Goal: Task Accomplishment & Management: Use online tool/utility

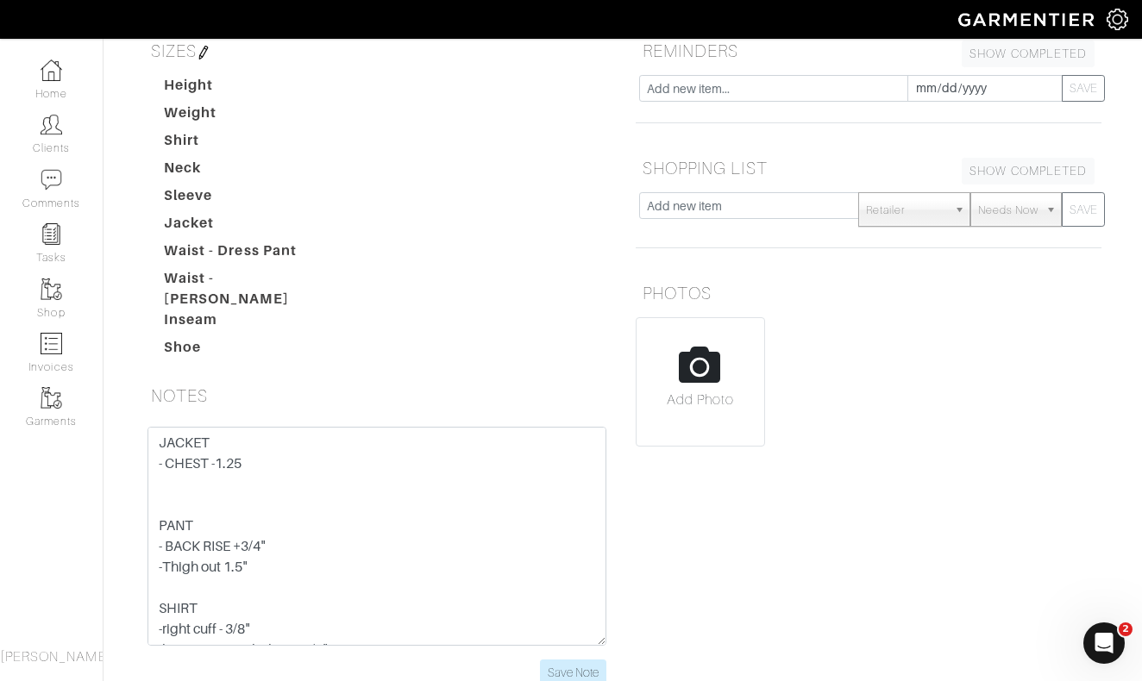
scroll to position [120, 0]
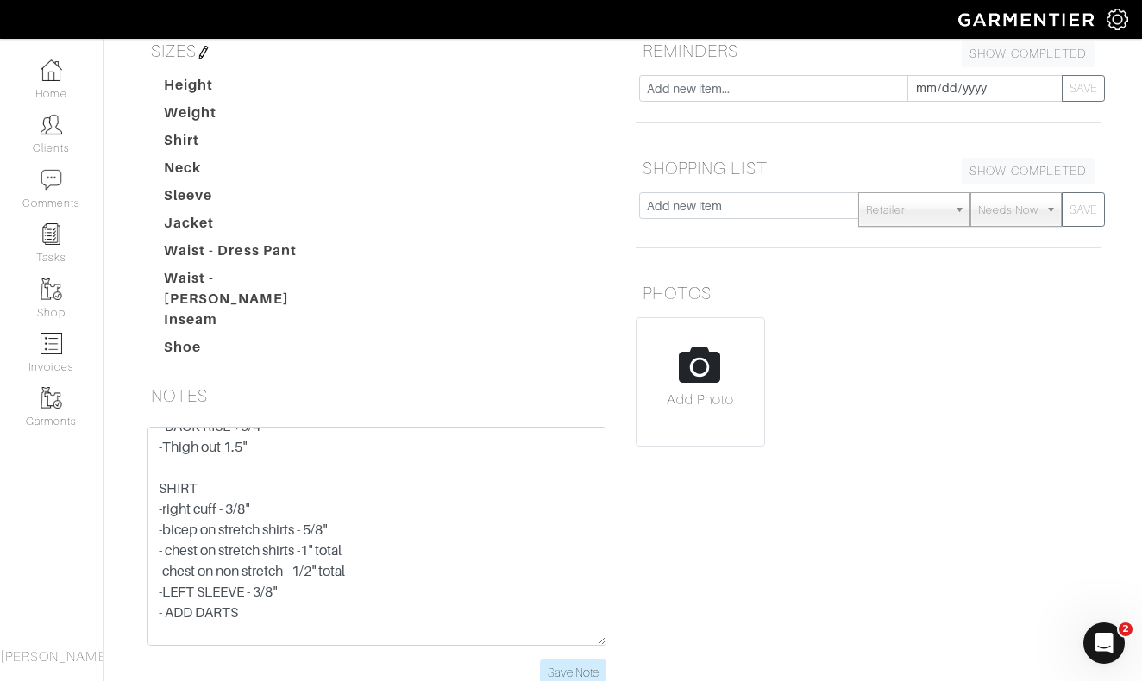
click at [407, 144] on div "Height Weight Shirt Neck Sleeve Jacket Waist - Dress Pant Waist - [PERSON_NAME]…" at bounding box center [387, 220] width 472 height 290
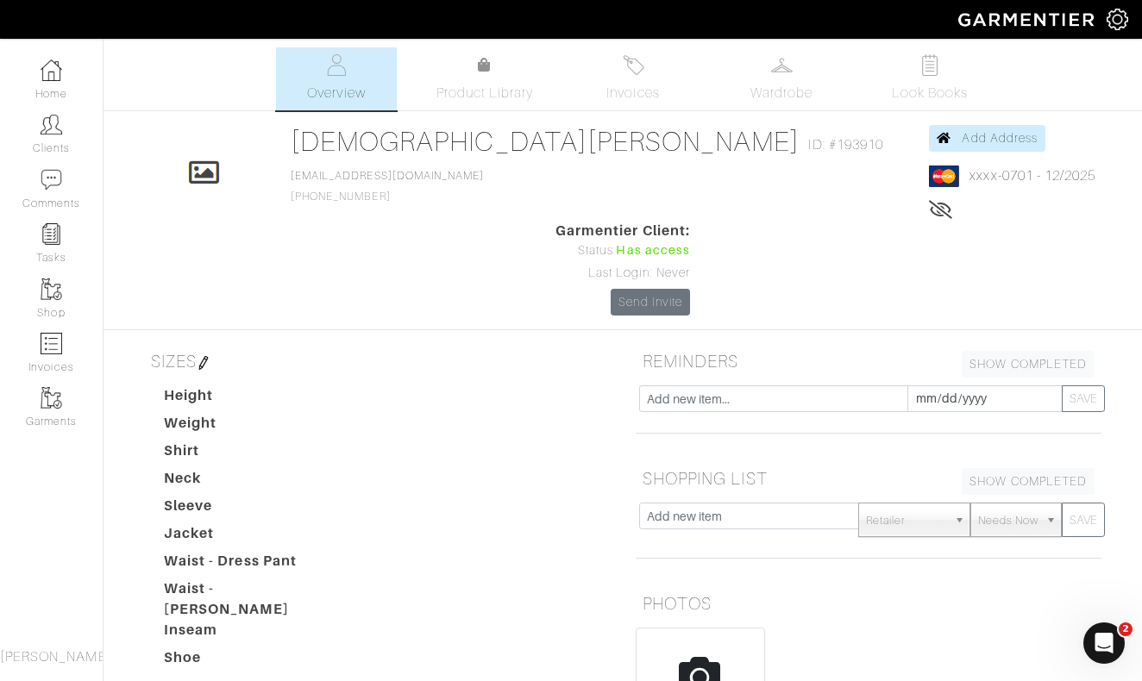
scroll to position [0, 0]
click at [57, 135] on link "Clients" at bounding box center [51, 134] width 103 height 54
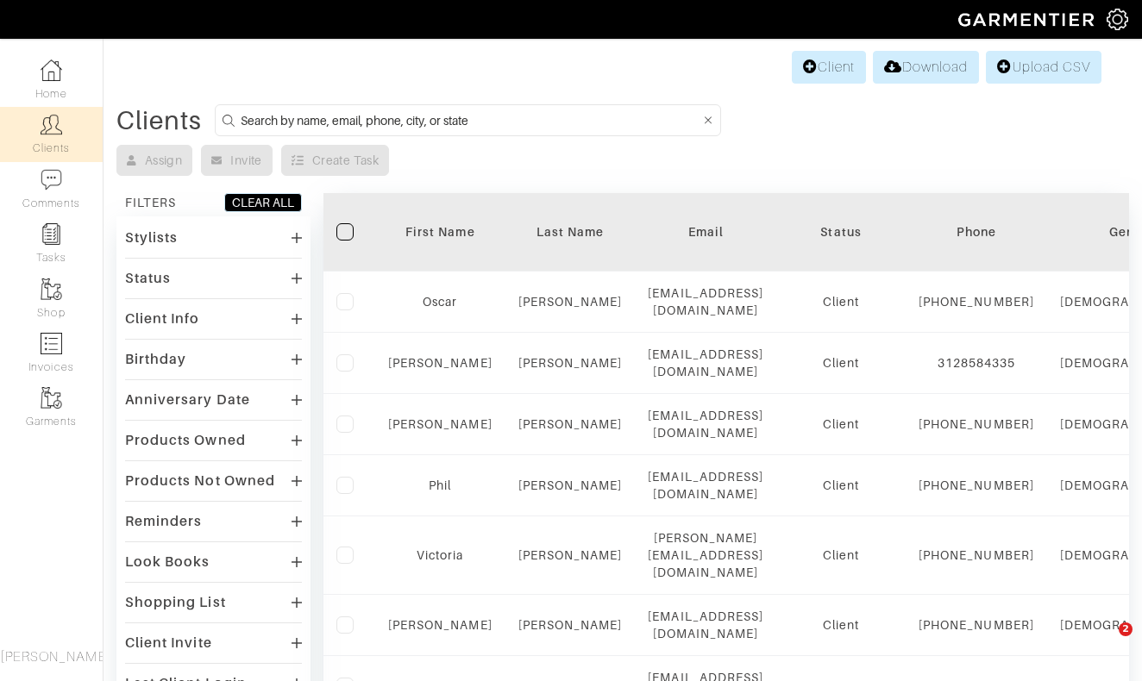
click at [583, 117] on input at bounding box center [471, 121] width 460 height 22
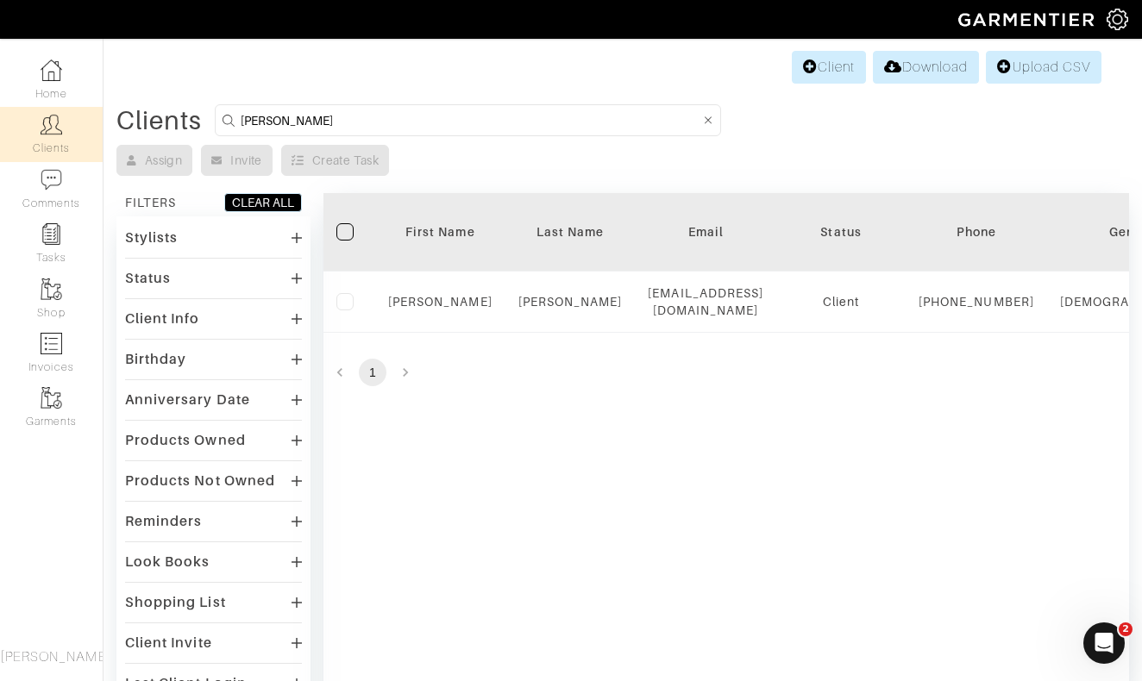
type input "Eli"
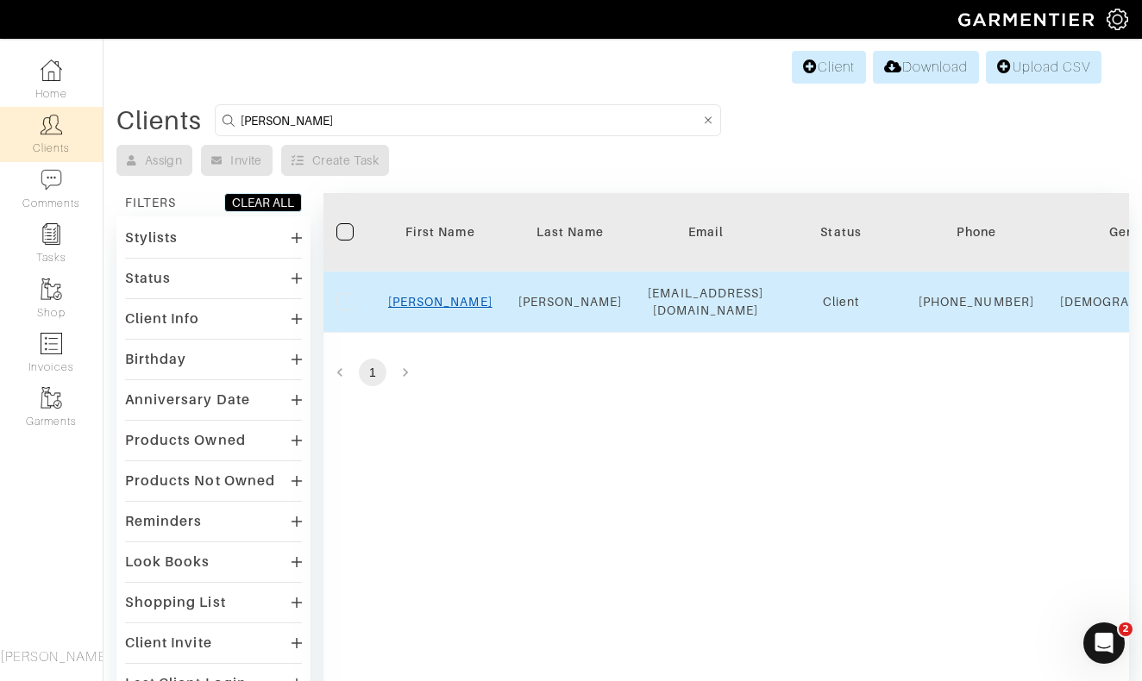
drag, startPoint x: 583, startPoint y: 117, endPoint x: 444, endPoint y: 307, distance: 235.1
click at [444, 307] on link "Eli" at bounding box center [440, 302] width 104 height 14
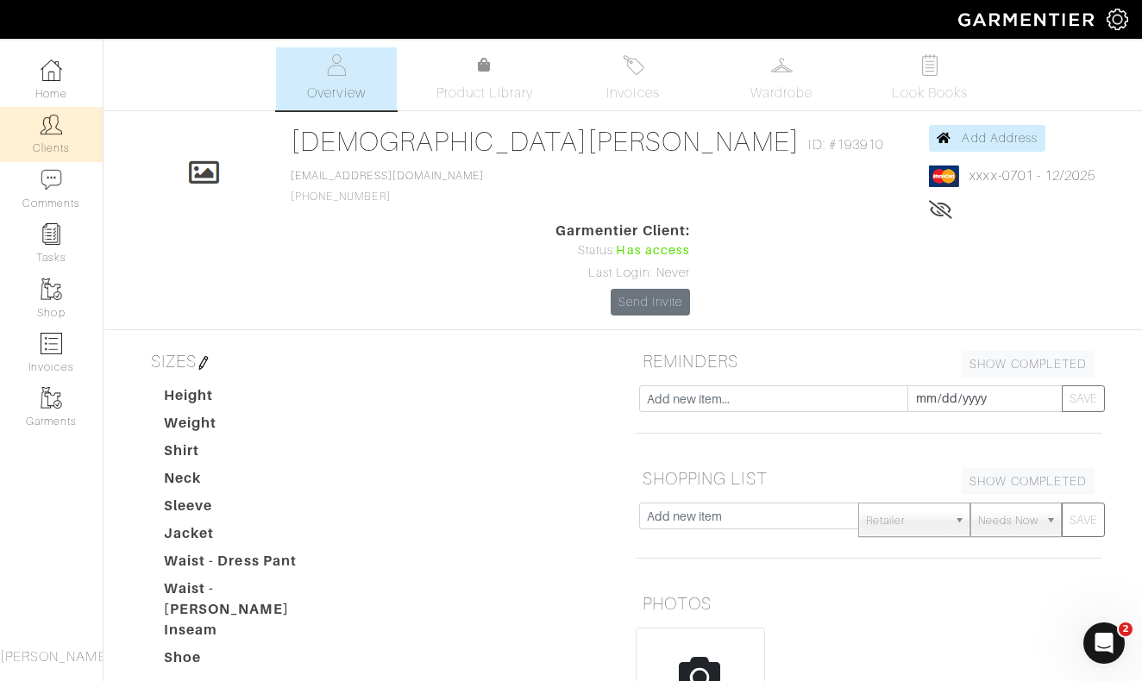
click at [50, 127] on img at bounding box center [52, 125] width 22 height 22
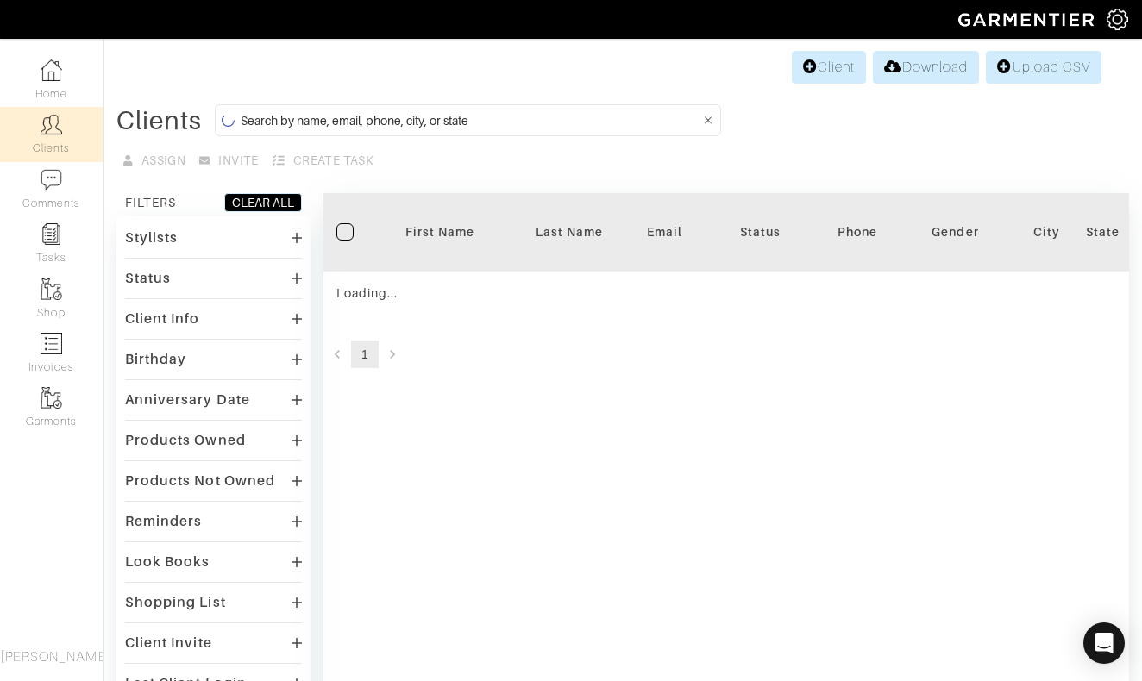
click at [360, 122] on input at bounding box center [471, 121] width 460 height 22
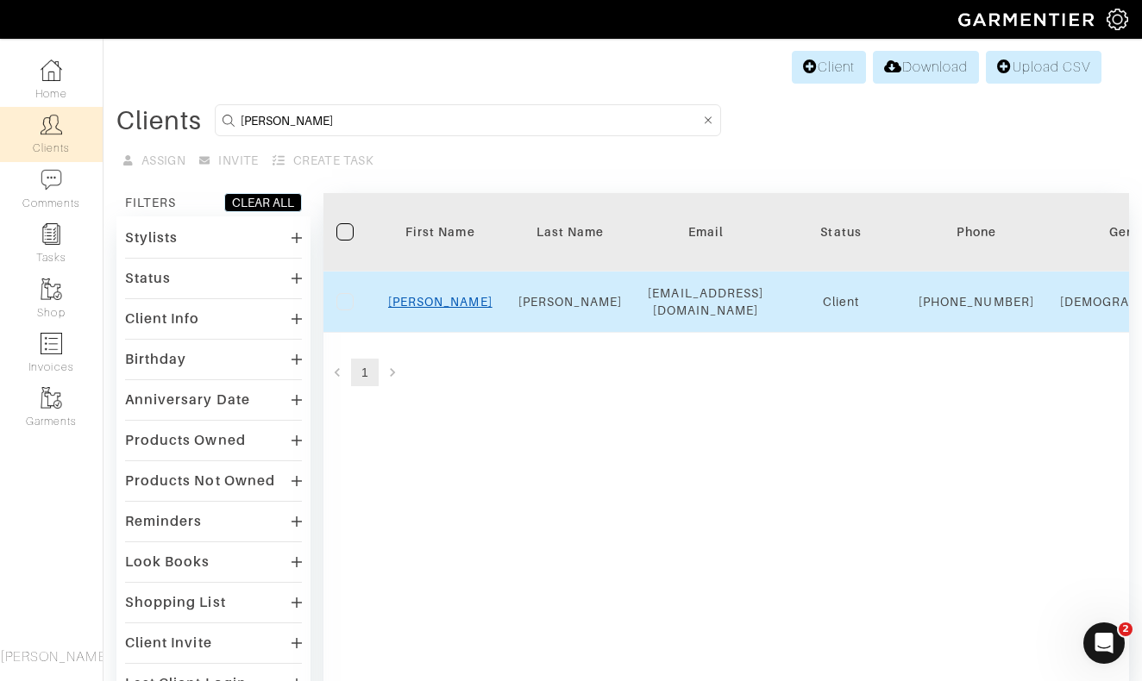
type input "Eli"
click at [440, 309] on link "Eli" at bounding box center [440, 302] width 104 height 14
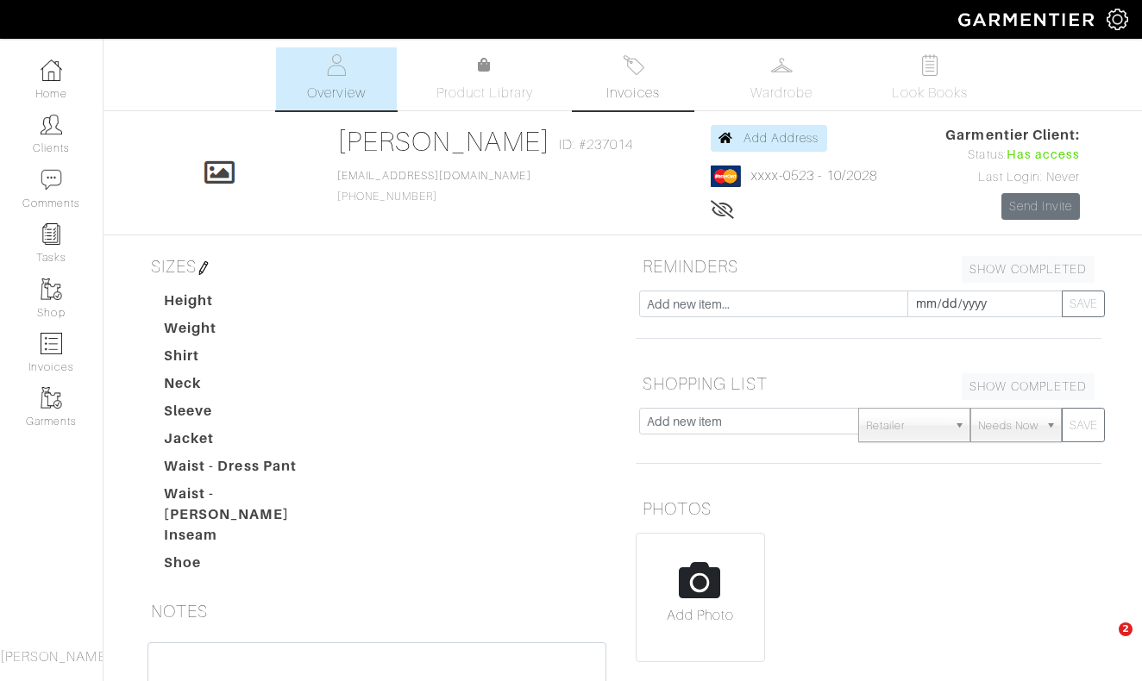
click at [635, 72] on img at bounding box center [634, 65] width 22 height 22
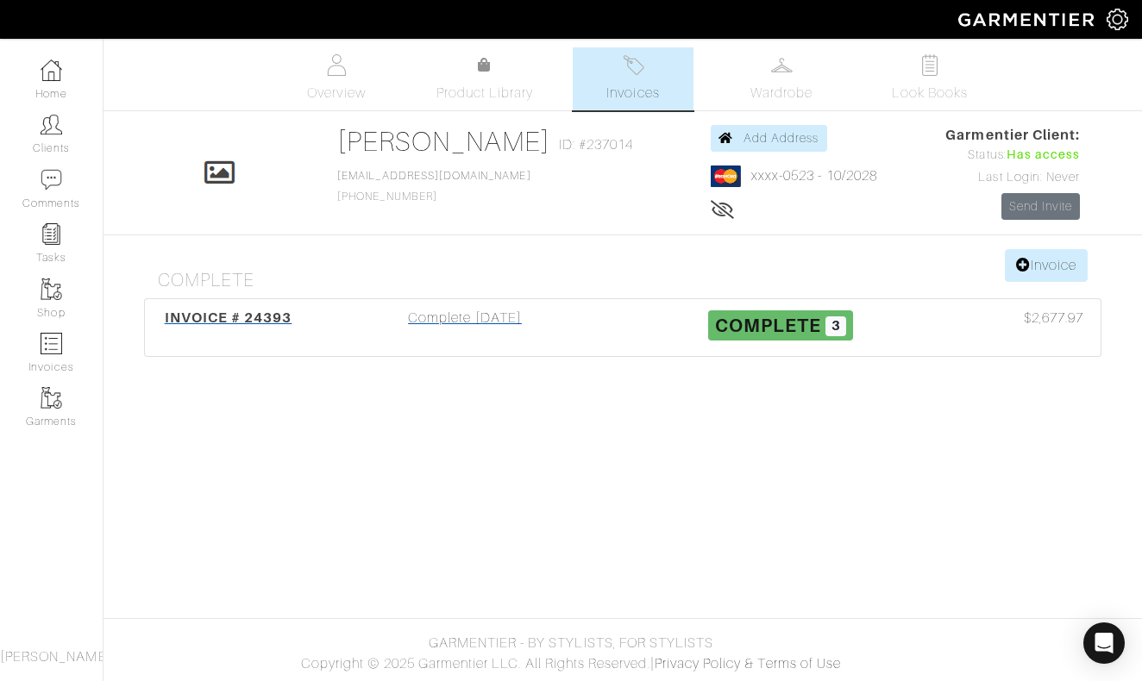
click at [485, 310] on div "Complete 08/19/25" at bounding box center [465, 328] width 316 height 40
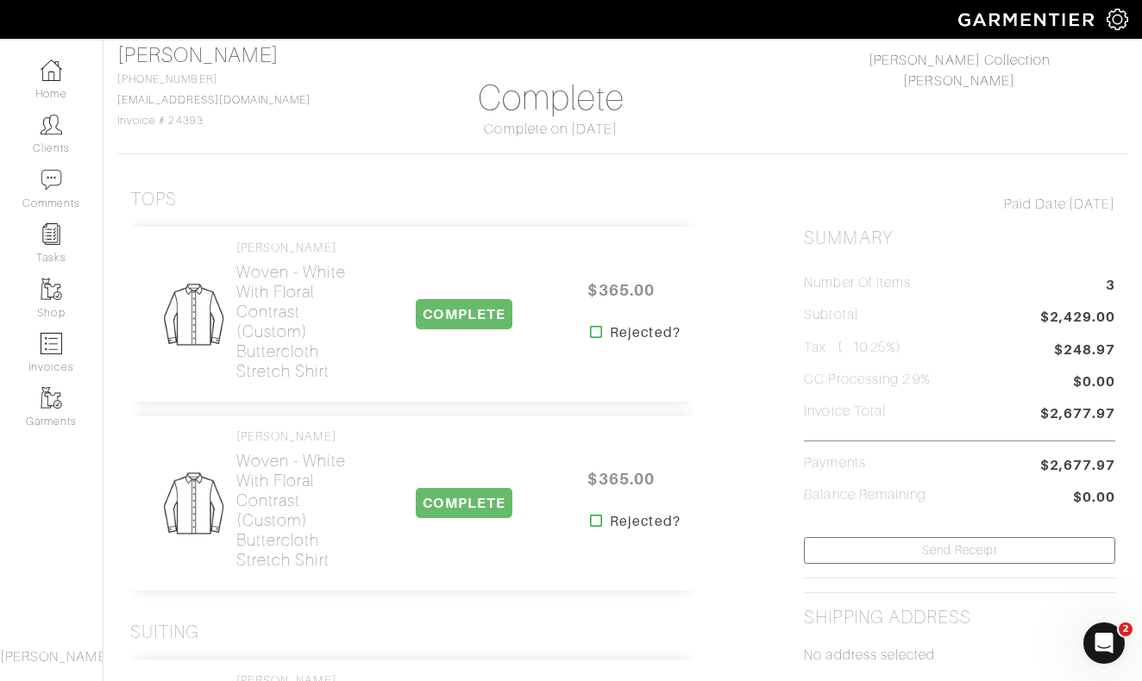
scroll to position [116, 0]
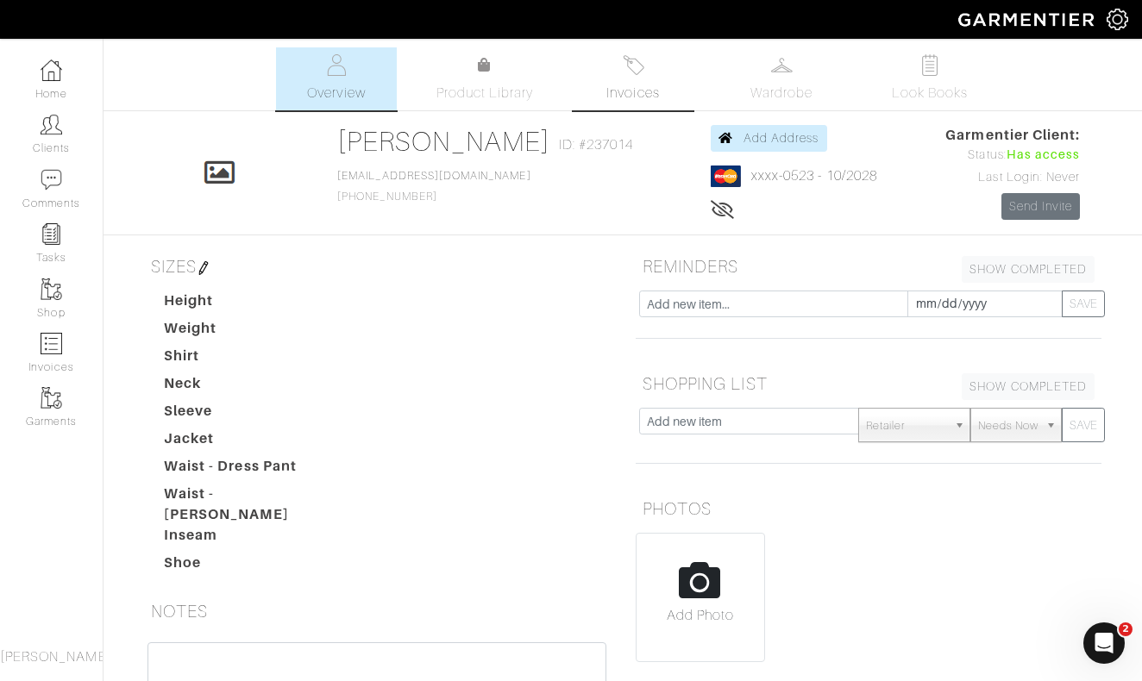
click at [635, 85] on span "Invoices" at bounding box center [632, 93] width 53 height 21
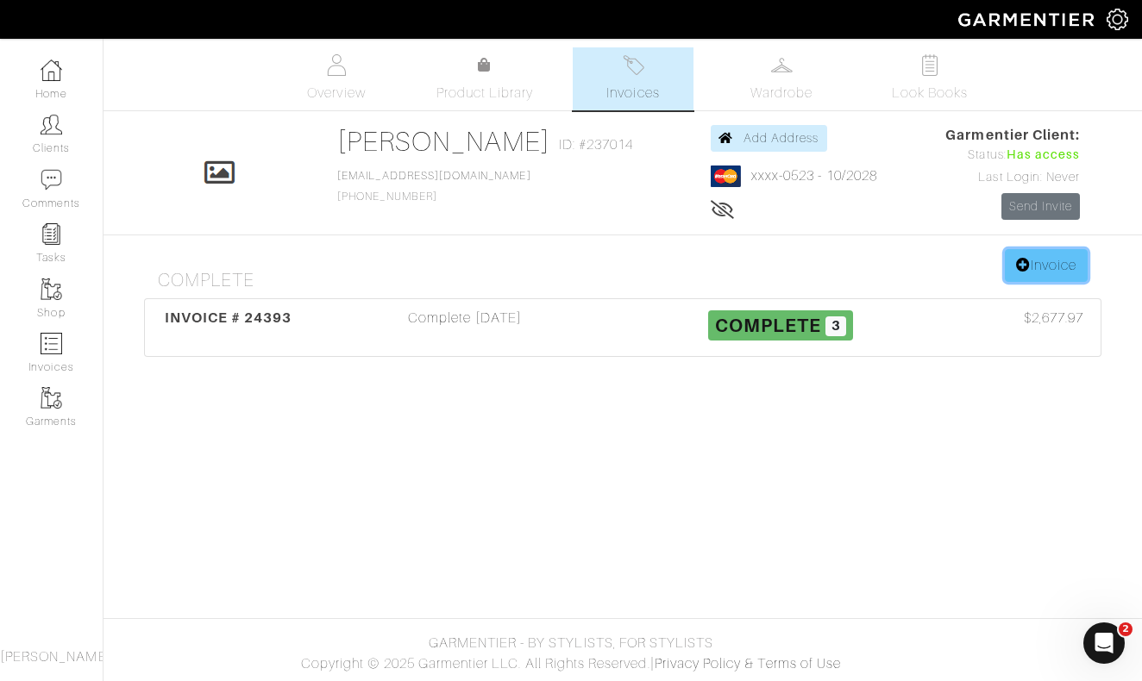
click at [1049, 258] on link "Invoice" at bounding box center [1046, 265] width 83 height 33
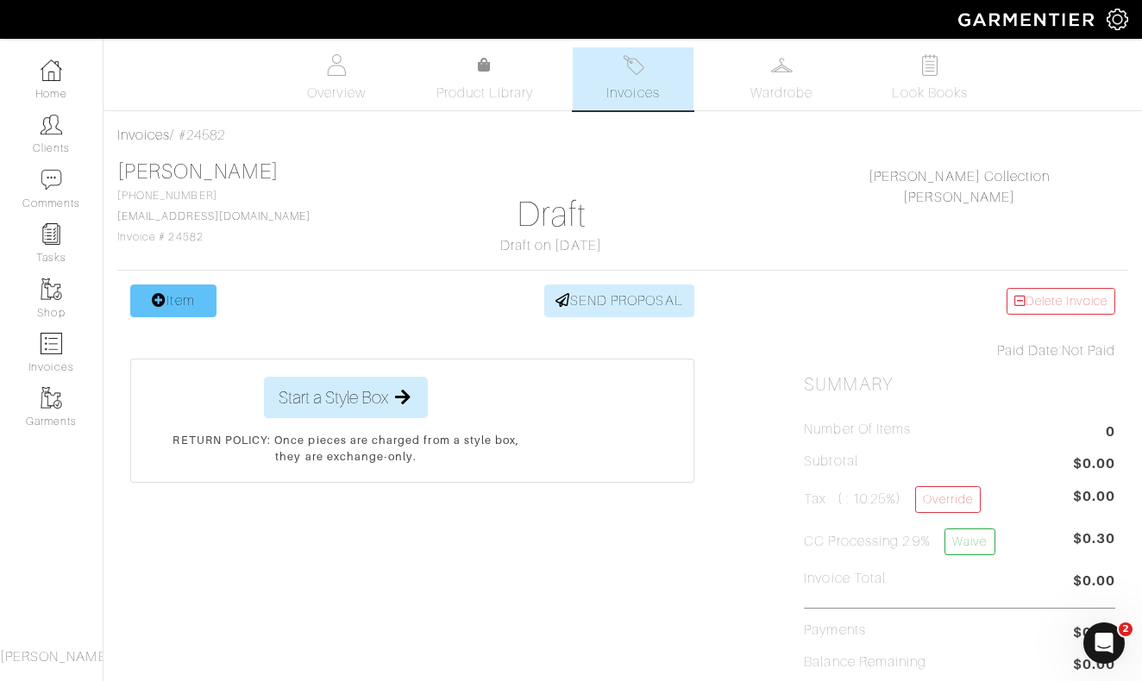
click at [172, 306] on link "Item" at bounding box center [173, 301] width 86 height 33
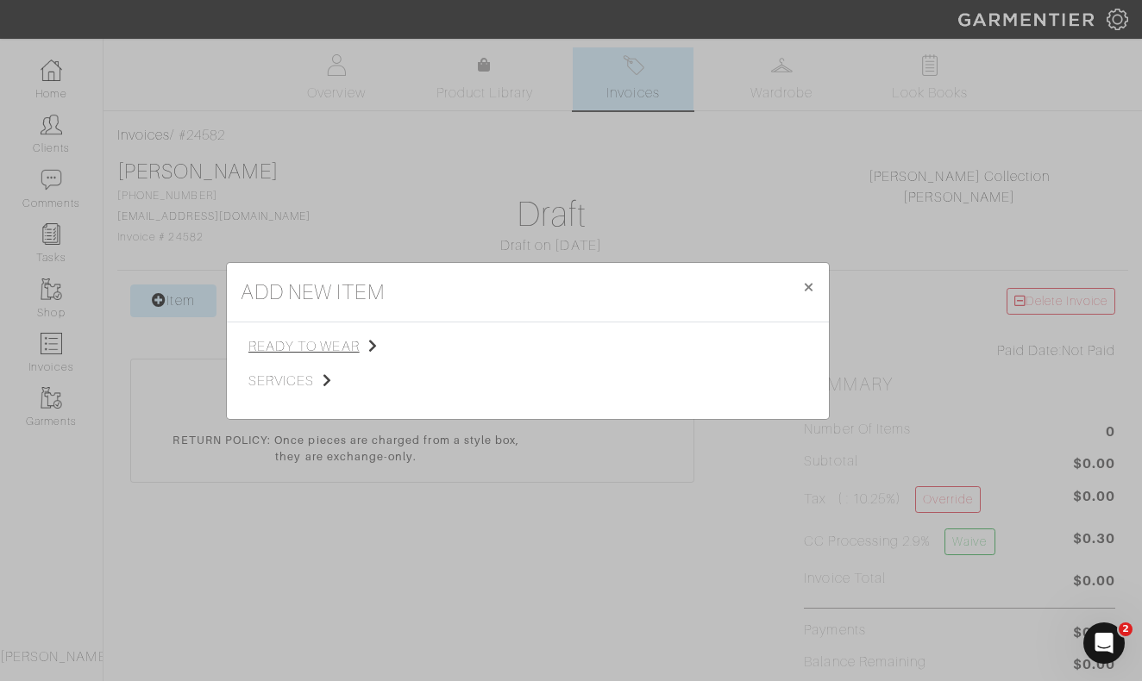
click at [304, 346] on span "ready to wear" at bounding box center [334, 346] width 173 height 21
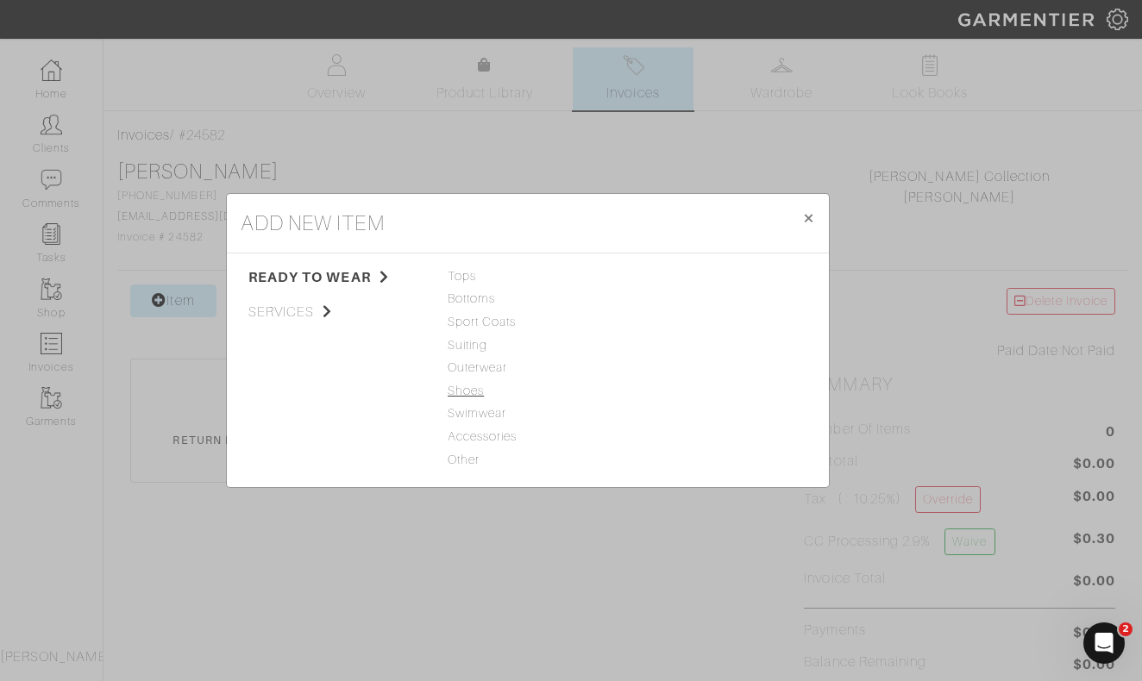
click at [471, 393] on span "Shoes" at bounding box center [528, 391] width 160 height 19
click at [646, 277] on link "Shoes" at bounding box center [652, 276] width 36 height 14
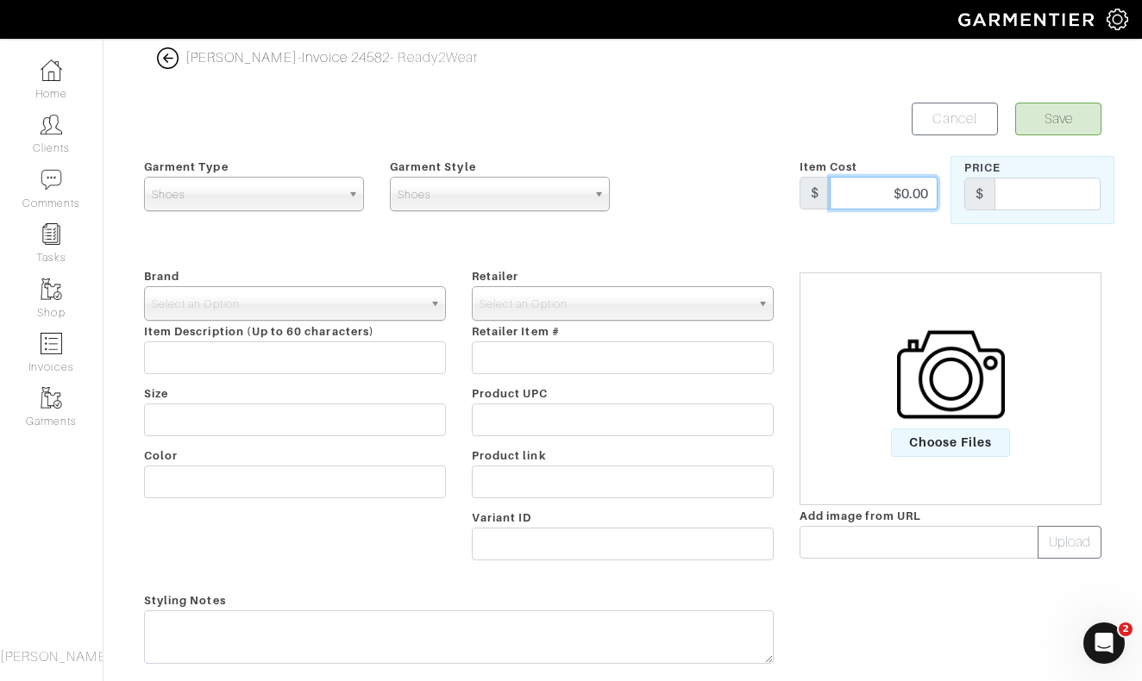
drag, startPoint x: 886, startPoint y: 192, endPoint x: 948, endPoint y: 192, distance: 62.1
click at [948, 192] on div "Item Cost $ $0.00" at bounding box center [868, 190] width 164 height 68
type input "699"
click at [417, 296] on span "Select an Option" at bounding box center [287, 304] width 271 height 34
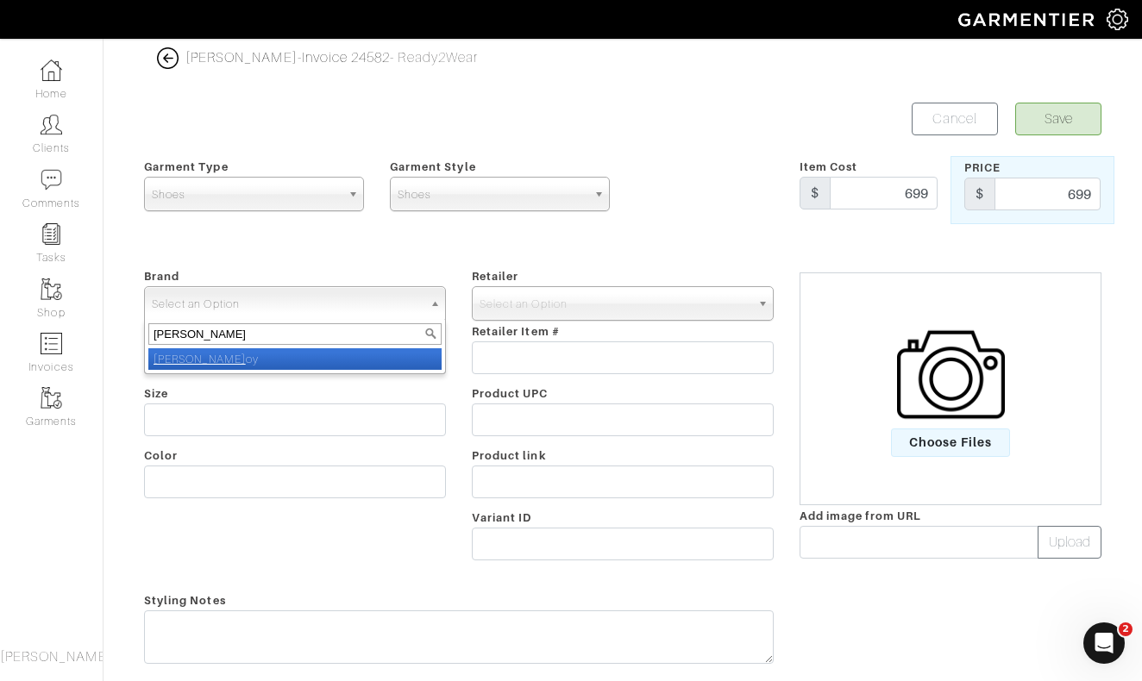
type input "nick roy"
select select "[PERSON_NAME]"
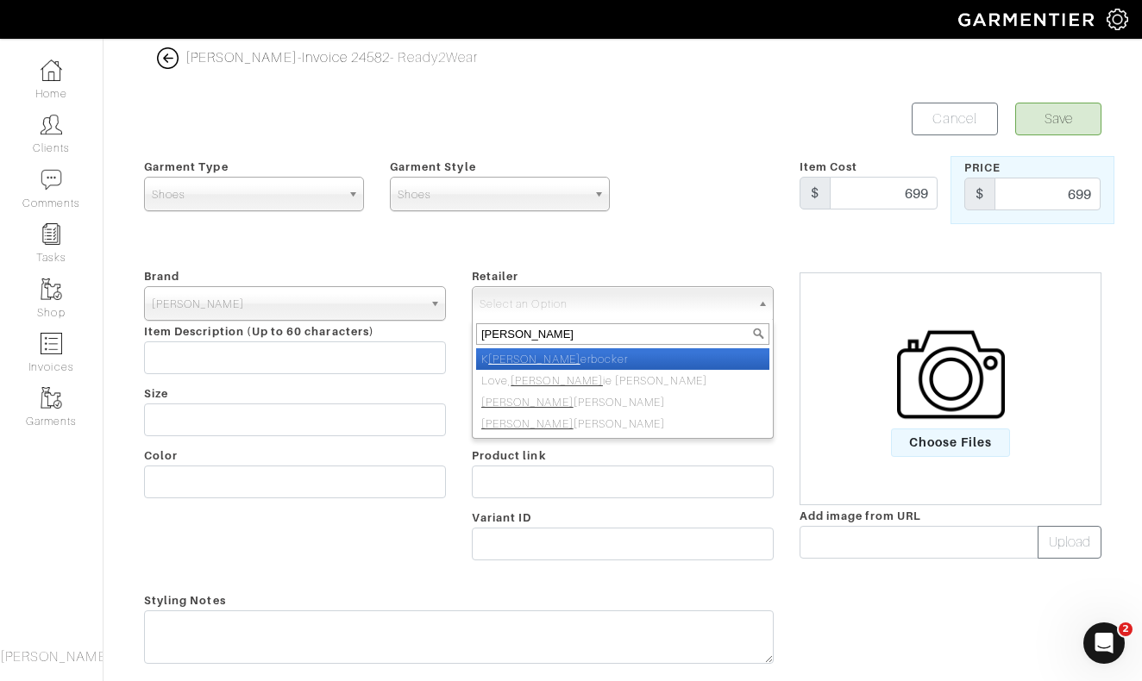
type input "nick roy"
select select "5031"
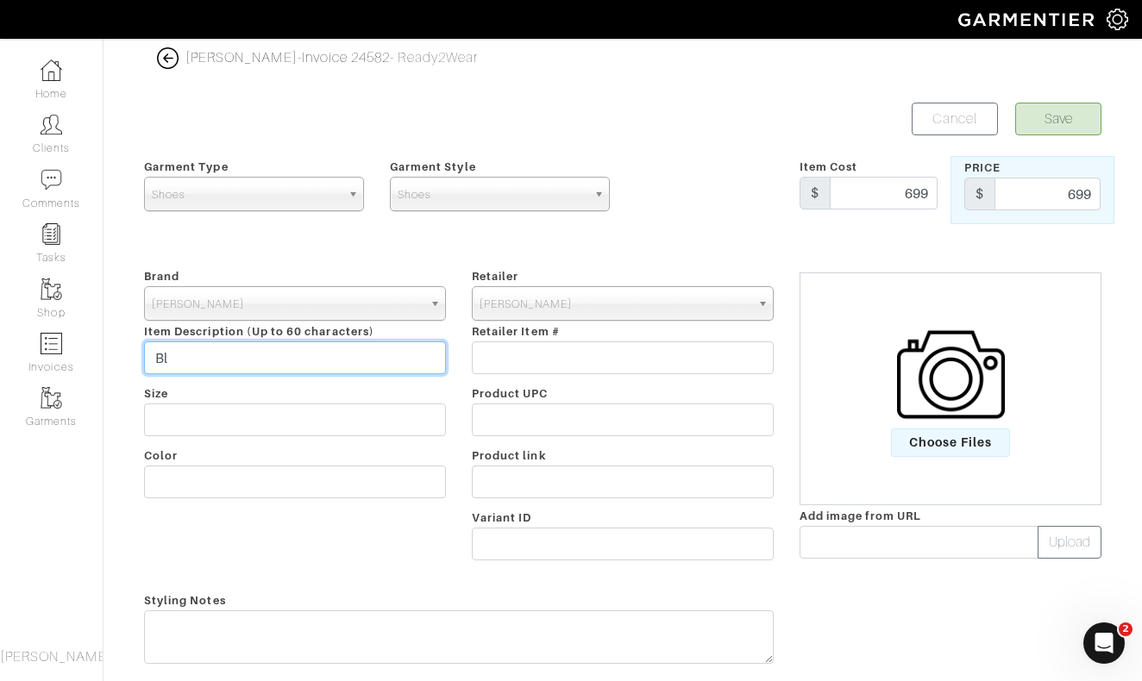
type input "B"
type input "M"
type input "Single Monk Strap Shoes"
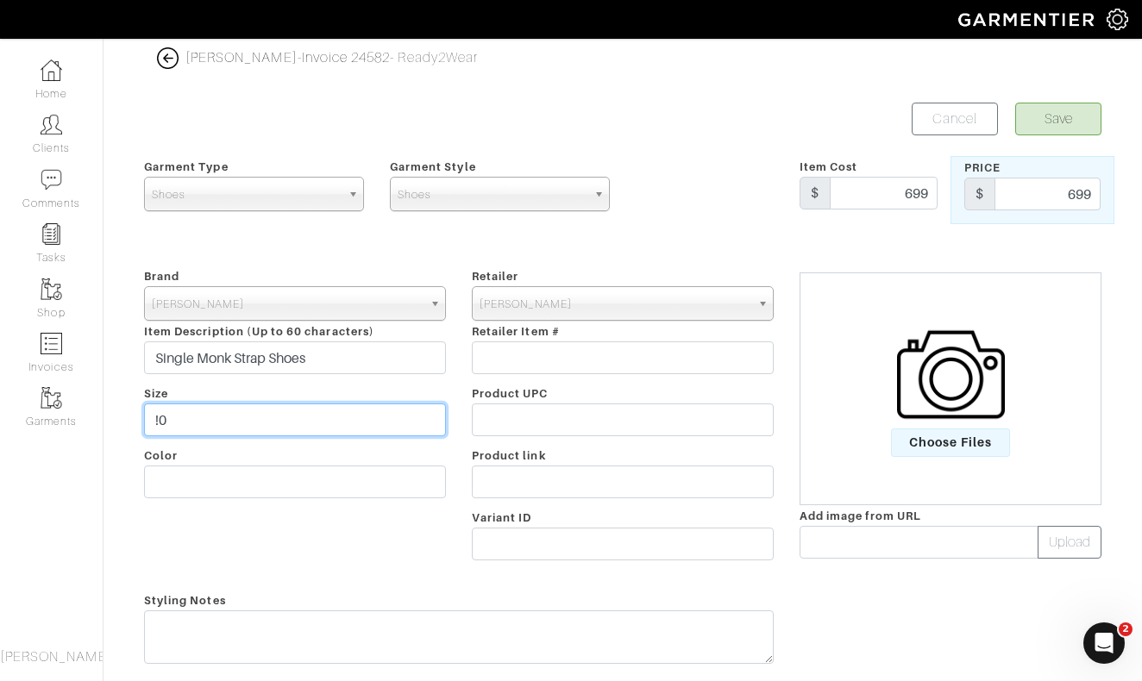
type input "!"
type input "10 Wide"
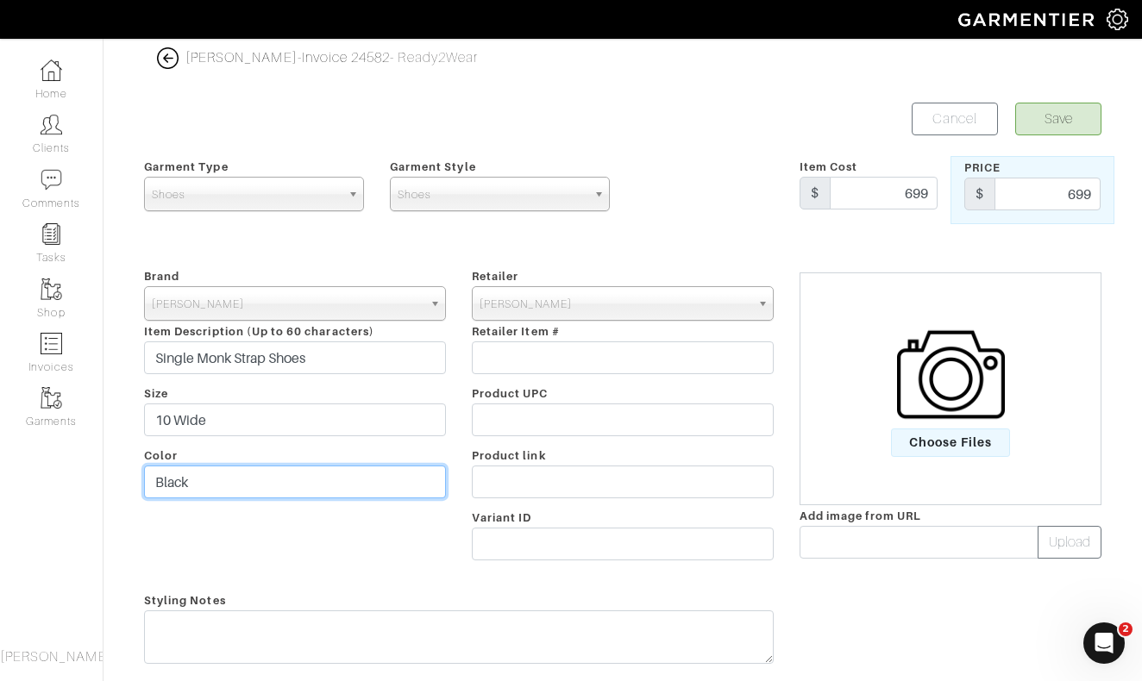
type input "Black"
click at [1052, 117] on button "Save" at bounding box center [1058, 119] width 86 height 33
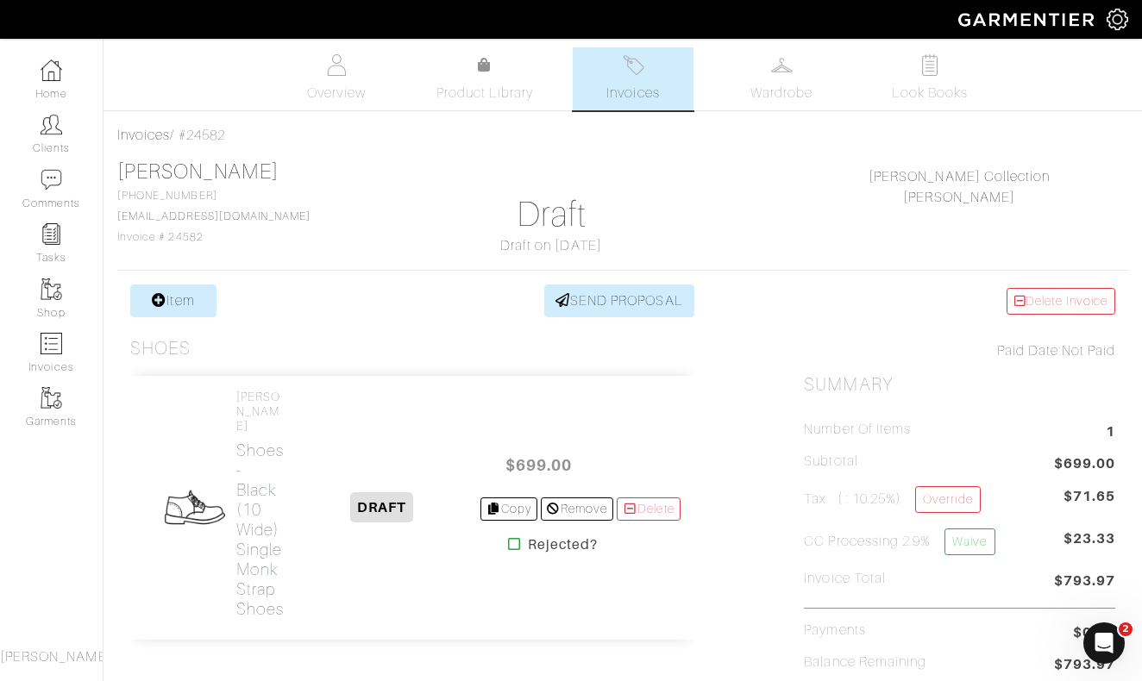
scroll to position [1, 0]
click at [176, 304] on link "Item" at bounding box center [173, 300] width 86 height 33
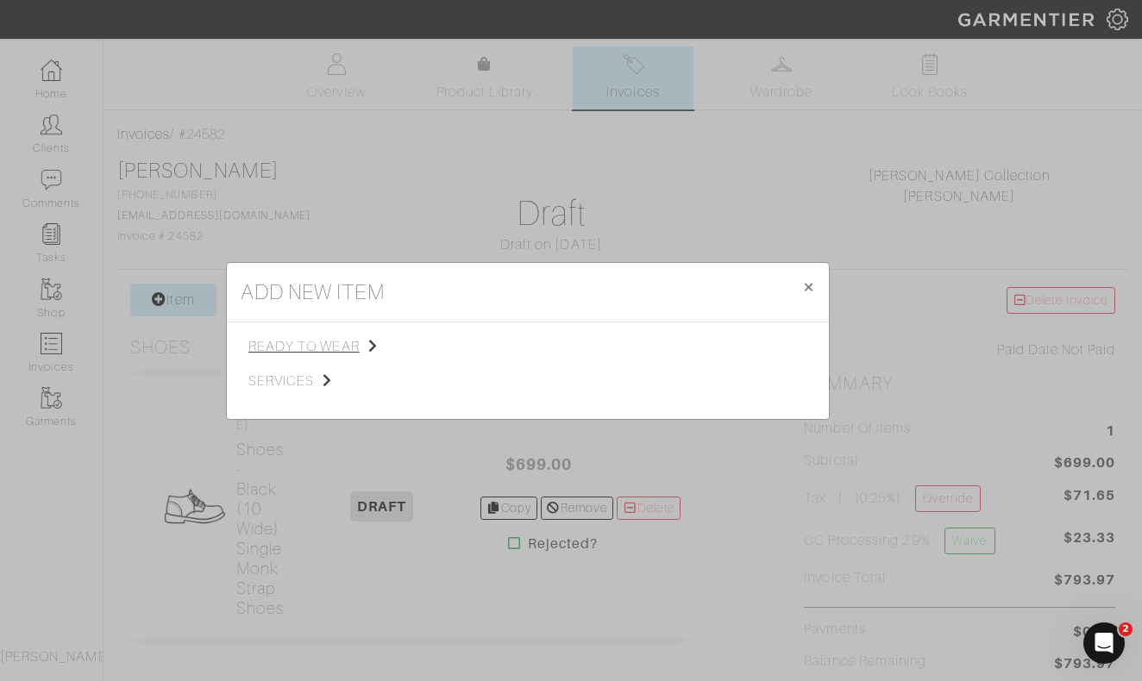
click at [314, 347] on span "ready to wear" at bounding box center [334, 346] width 173 height 21
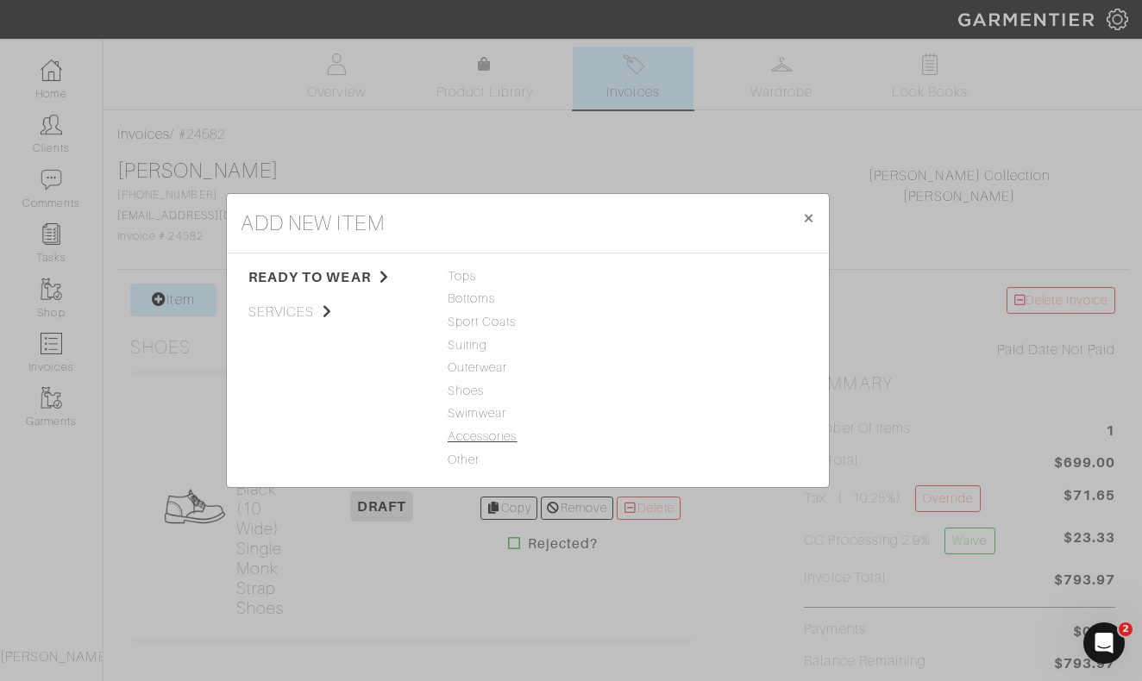
click at [484, 429] on span "Accessories" at bounding box center [528, 437] width 160 height 19
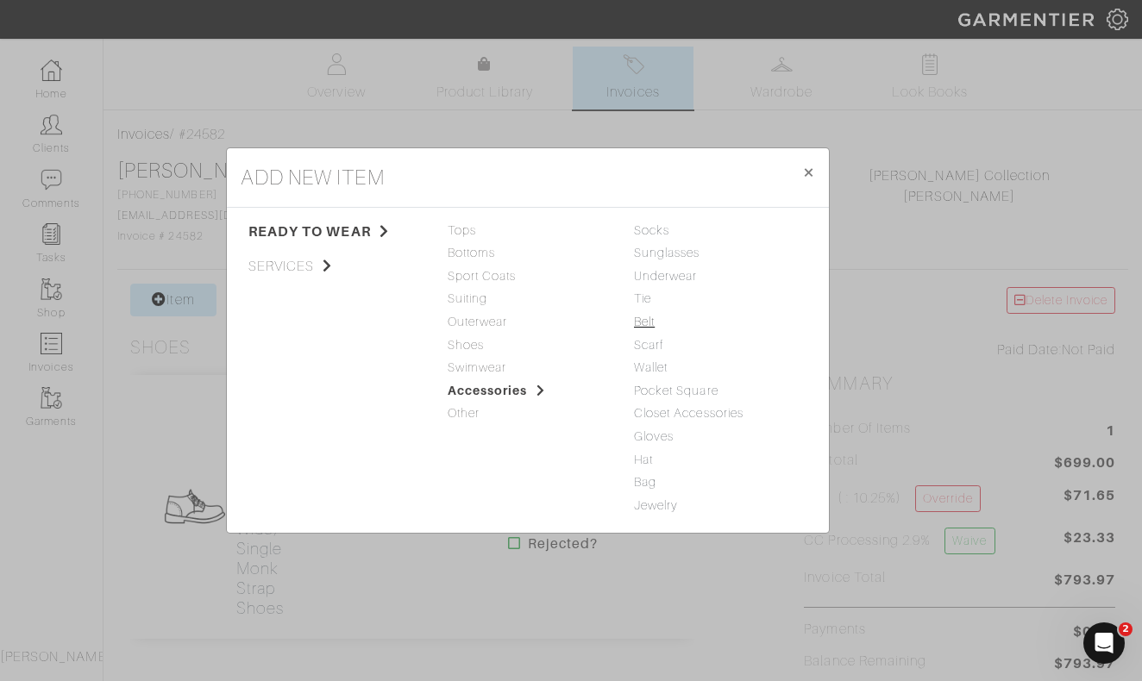
click at [647, 323] on link "Belt" at bounding box center [644, 322] width 21 height 14
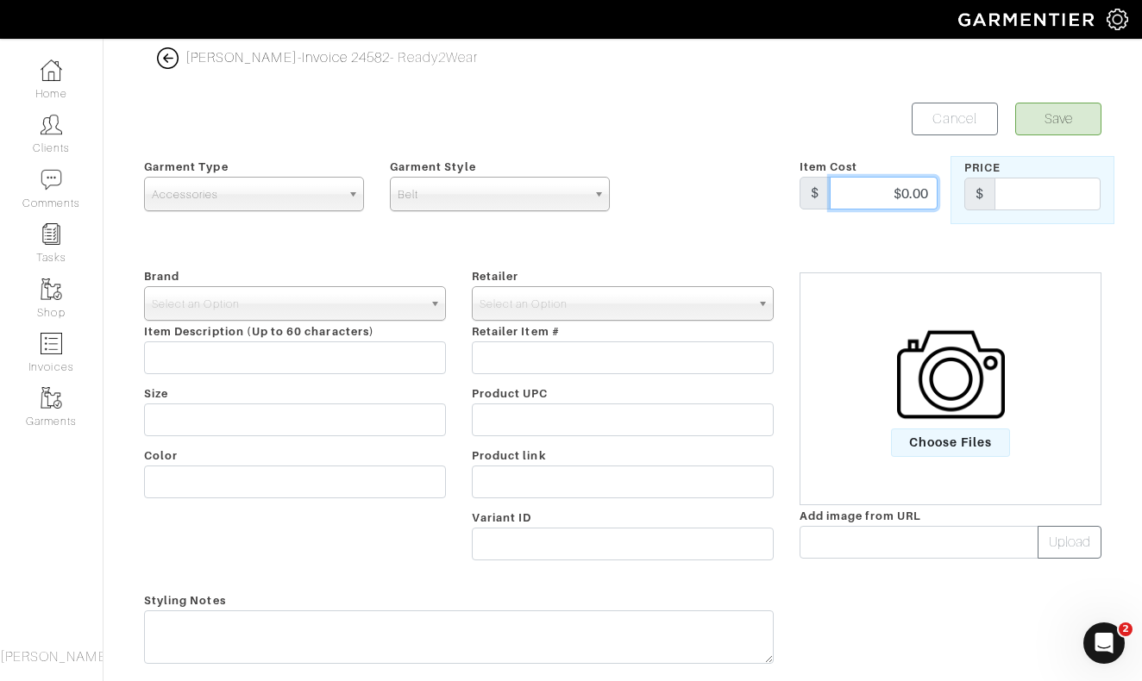
drag, startPoint x: 897, startPoint y: 190, endPoint x: 940, endPoint y: 190, distance: 43.1
click at [939, 190] on div "Item Cost $ $0.00" at bounding box center [868, 190] width 164 height 68
type input "199"
click at [399, 305] on span "Select an Option" at bounding box center [287, 304] width 271 height 34
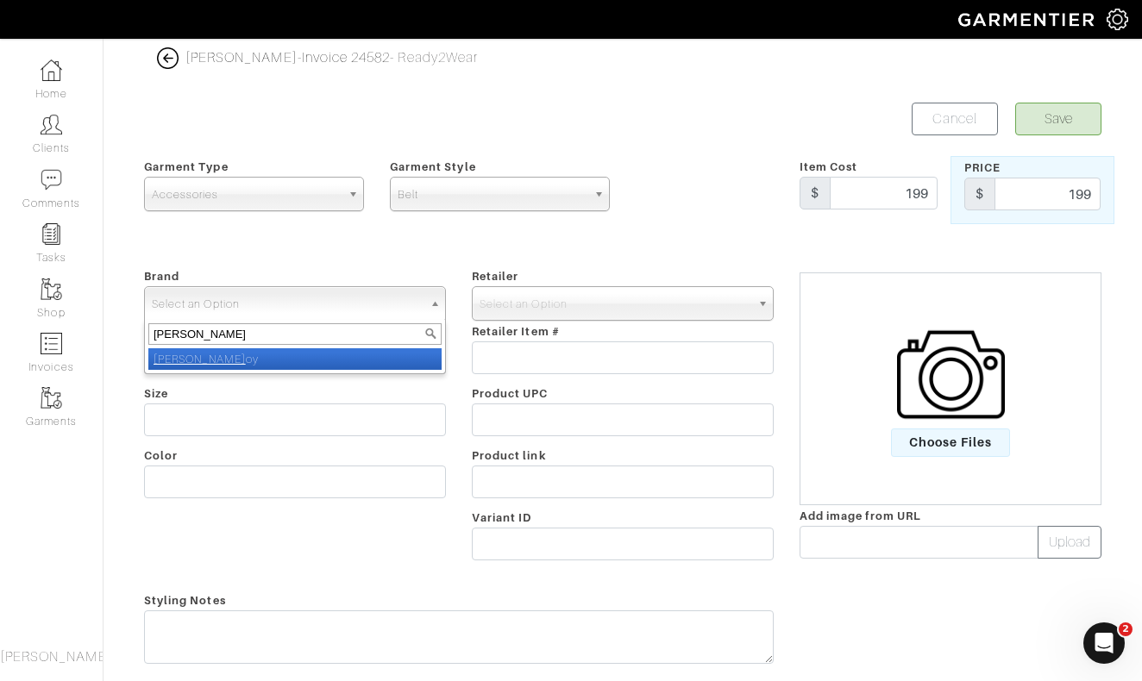
type input "nick roy"
select select "[PERSON_NAME]"
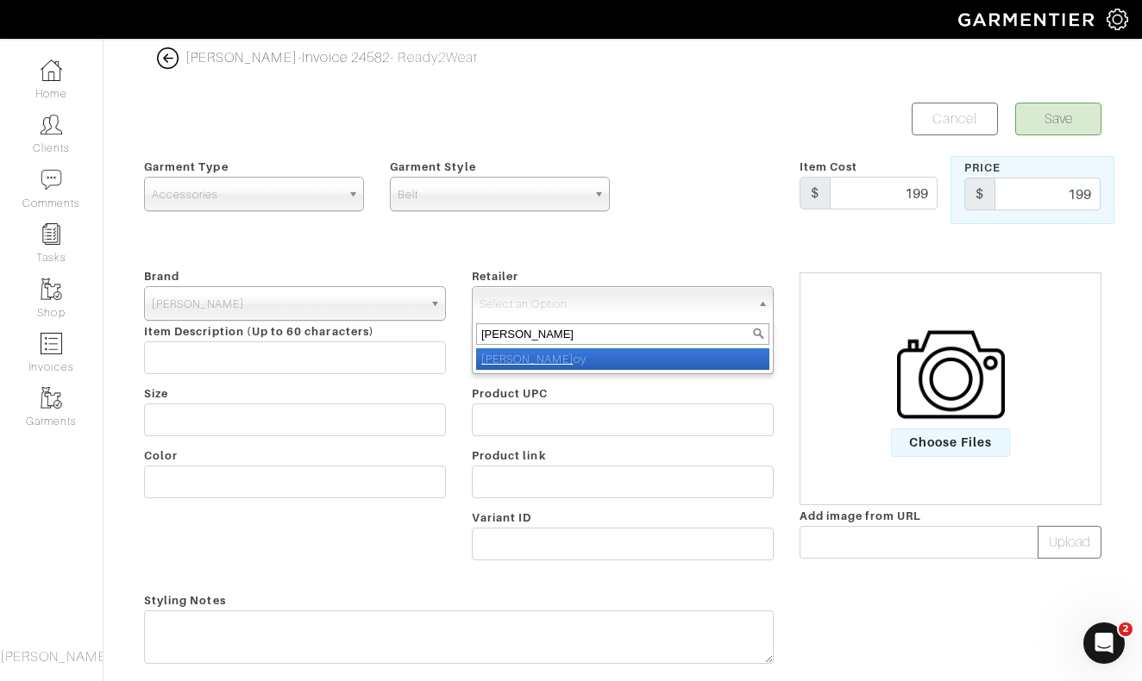
type input "nick roy"
select select "5031"
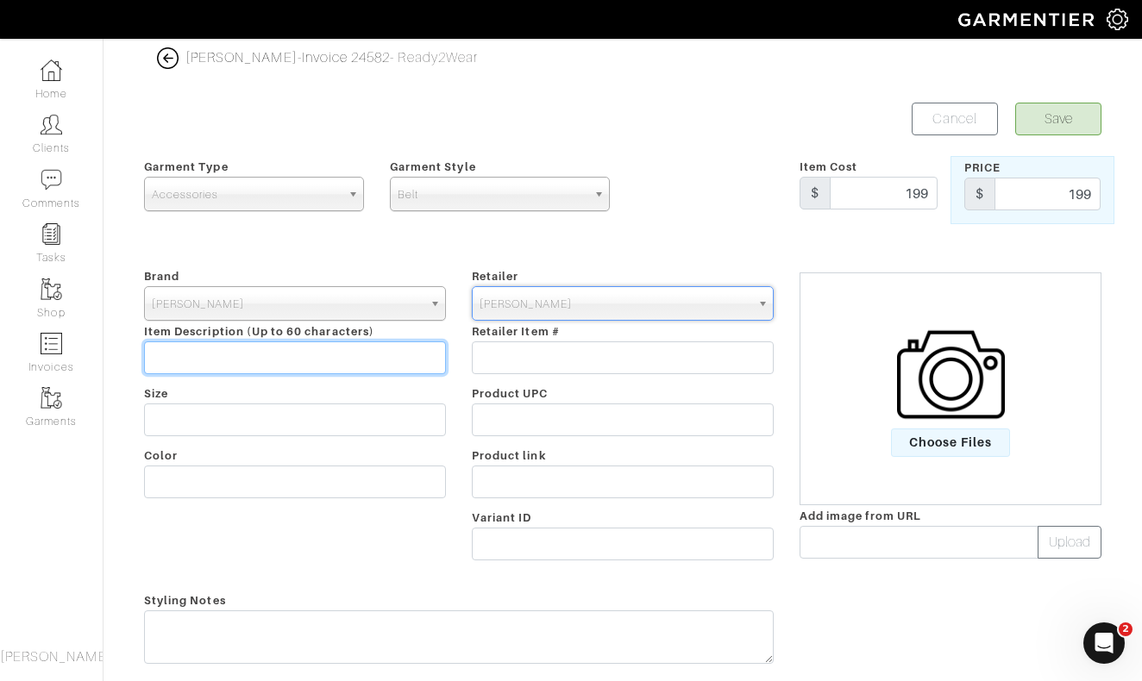
click at [213, 347] on input "text" at bounding box center [295, 357] width 302 height 33
type input "Belt"
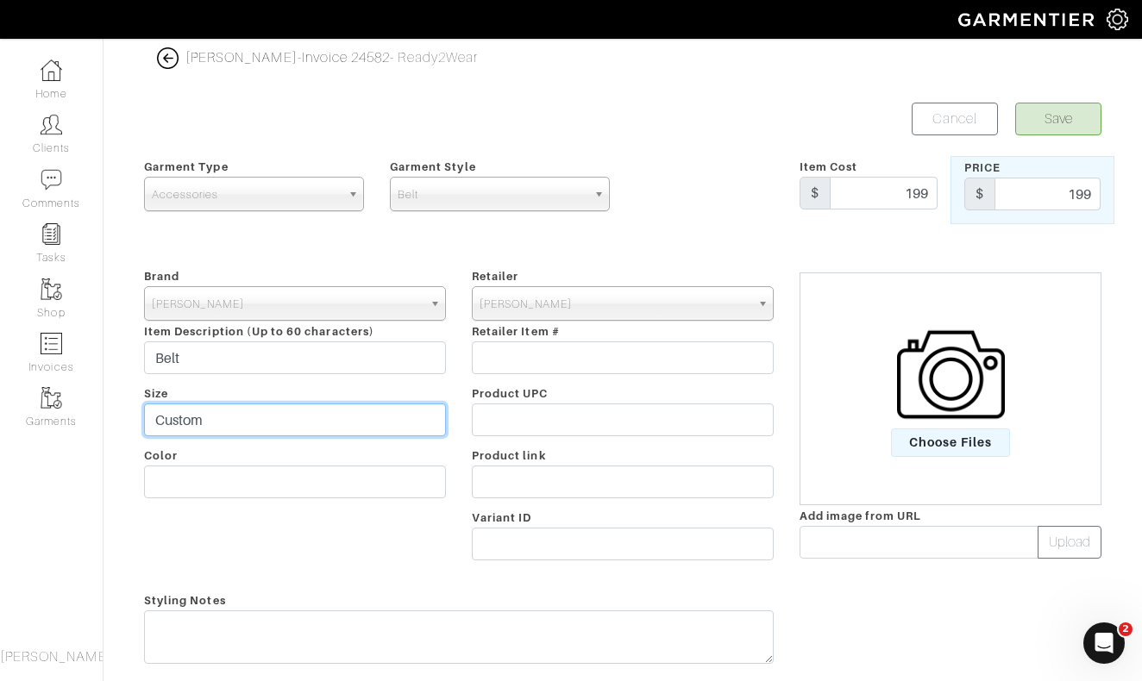
type input "Custom"
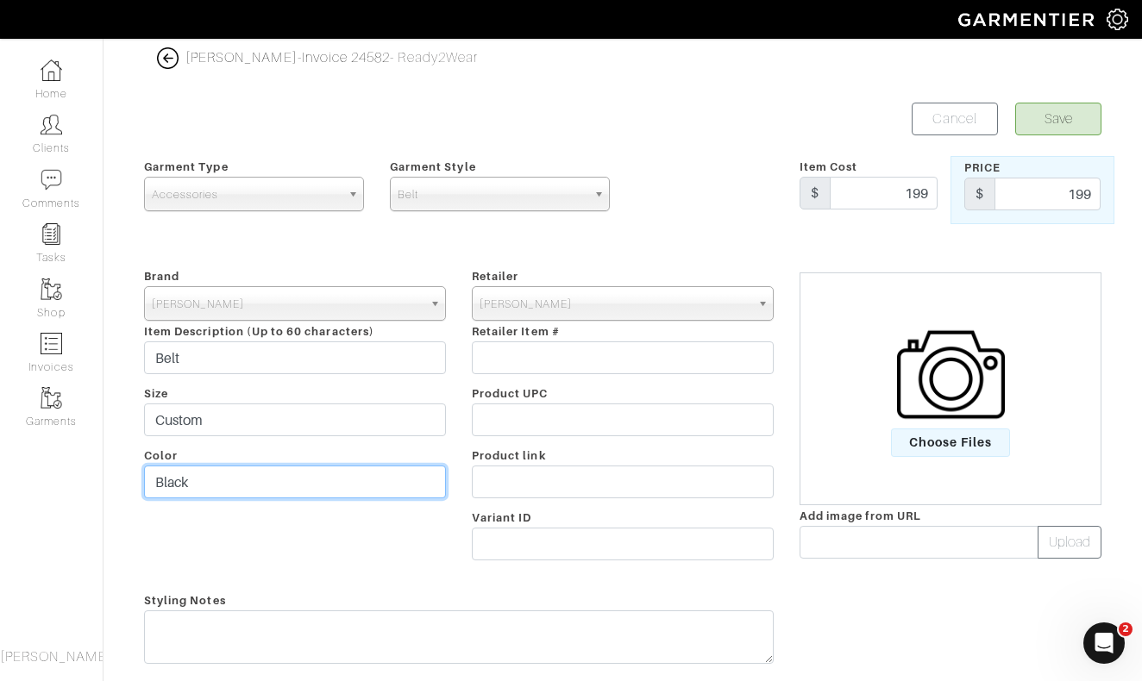
type input "Black"
click at [1051, 120] on button "Save" at bounding box center [1058, 119] width 86 height 33
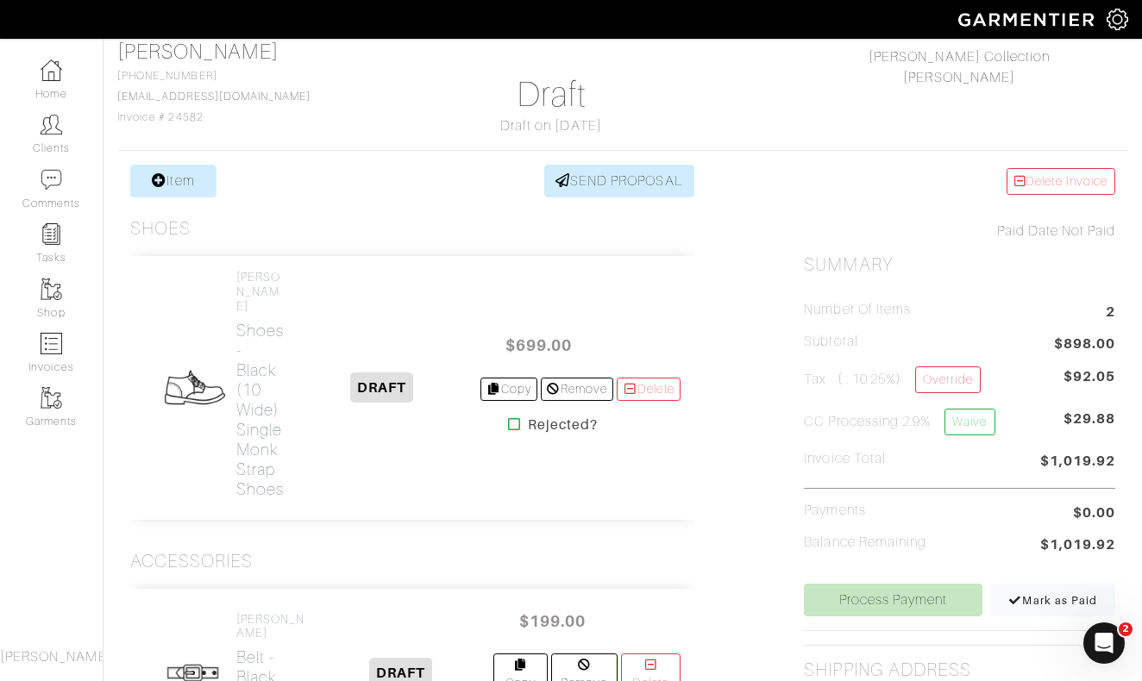
scroll to position [119, 0]
click at [976, 421] on link "Waive" at bounding box center [969, 423] width 50 height 27
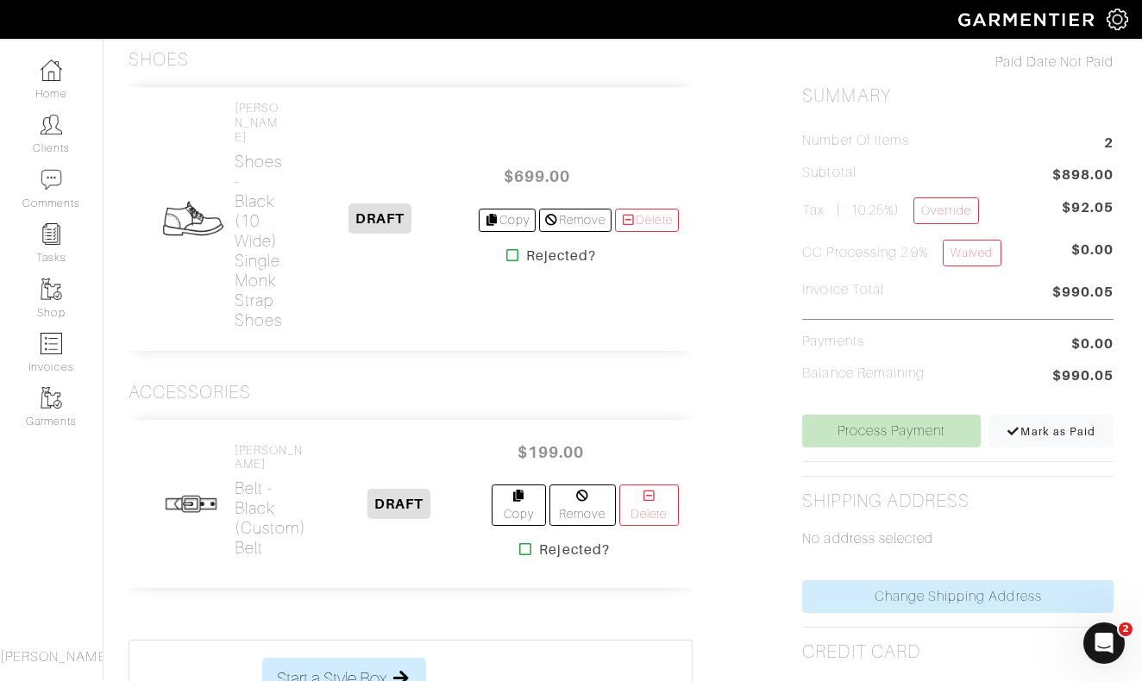
scroll to position [287, 3]
click at [879, 430] on link "Process Payment" at bounding box center [890, 432] width 178 height 33
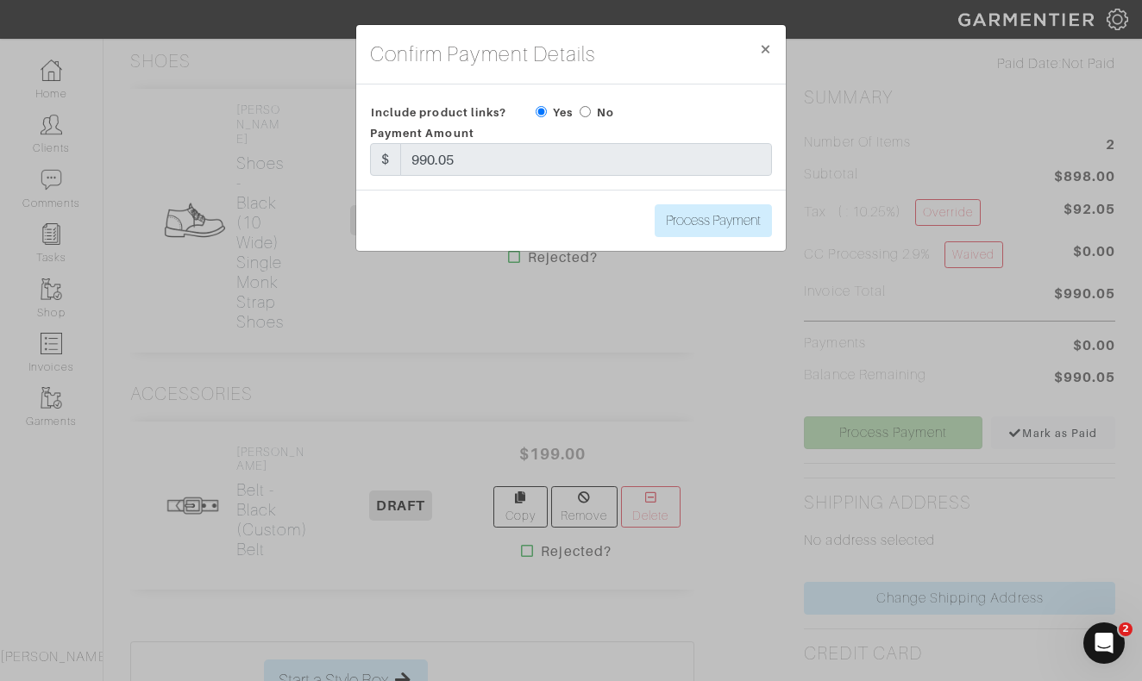
scroll to position [287, 0]
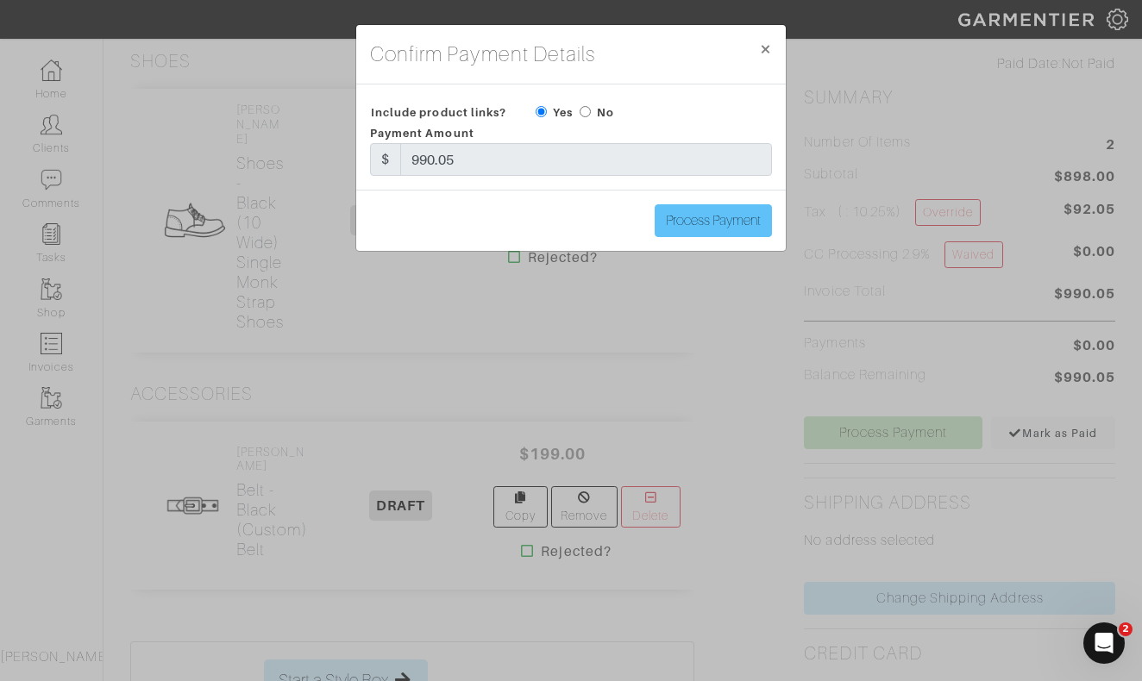
click at [715, 226] on input "Process Payment" at bounding box center [712, 220] width 117 height 33
type input "Process Payment"
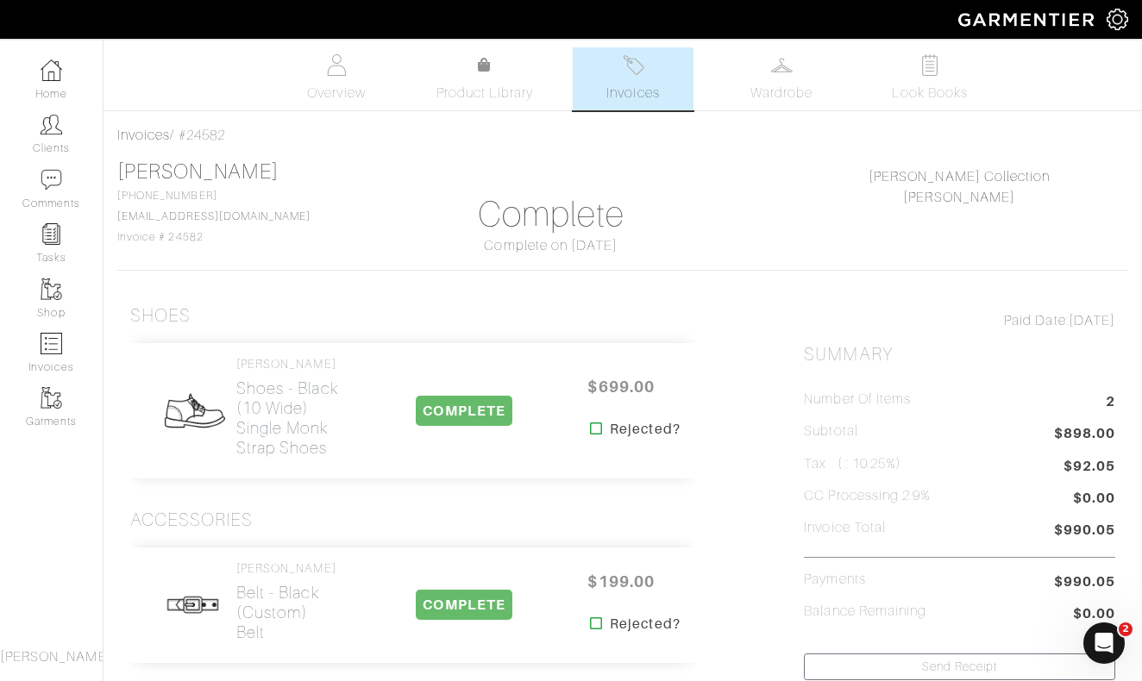
scroll to position [0, 0]
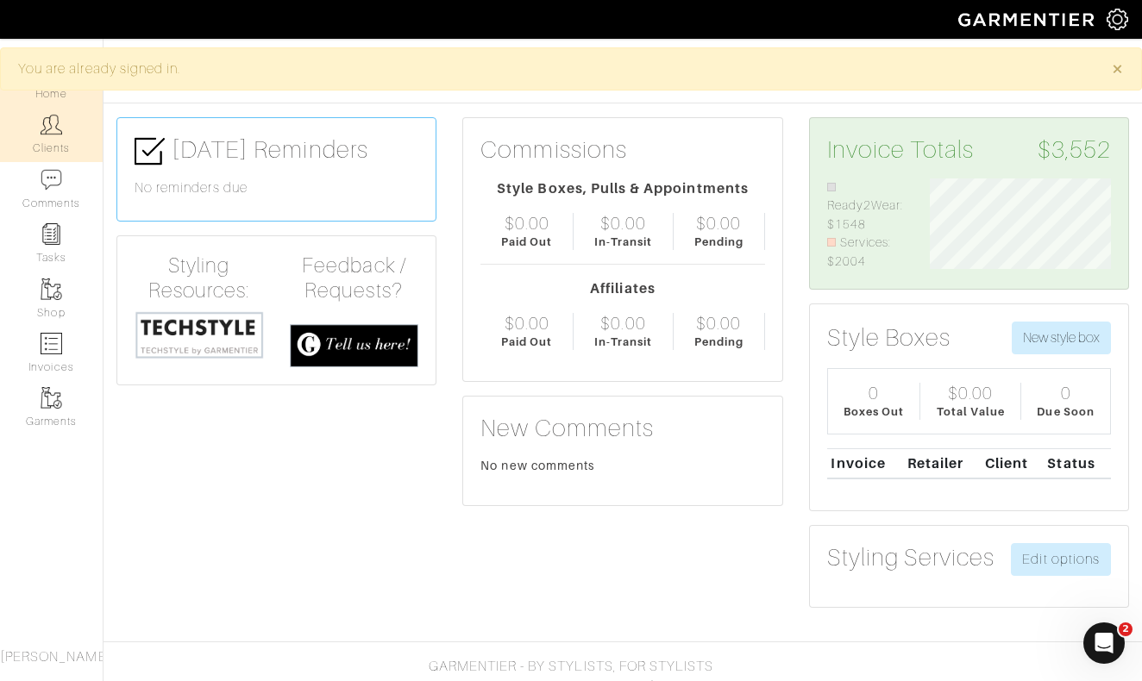
click at [58, 132] on img at bounding box center [52, 125] width 22 height 22
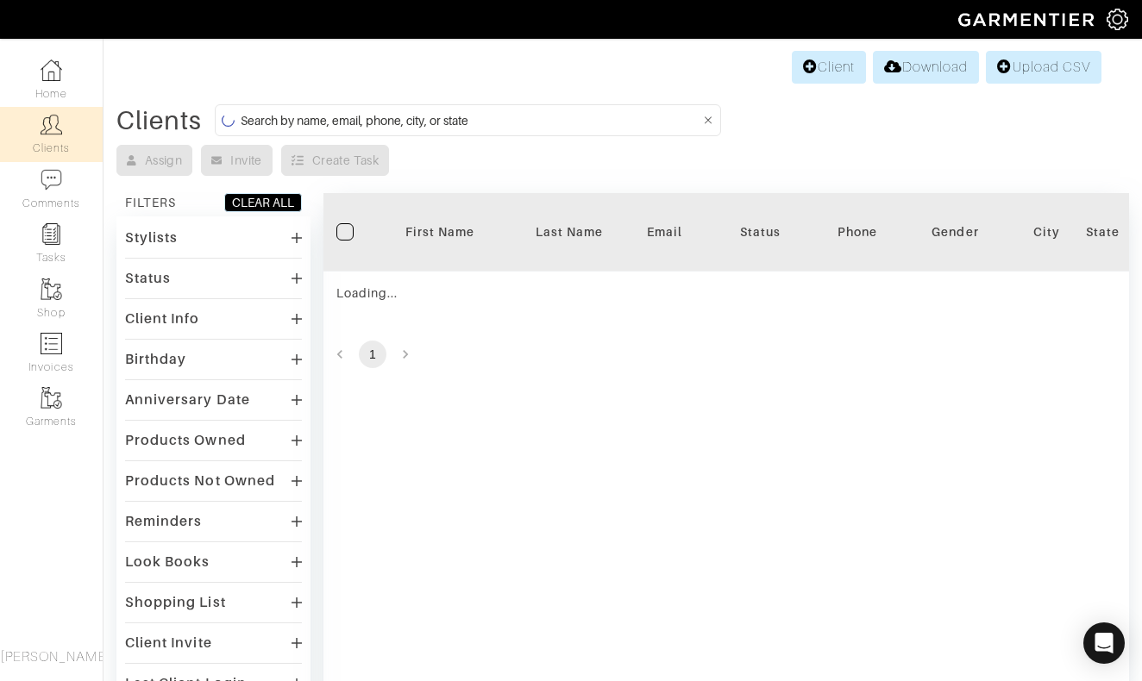
click at [499, 122] on input at bounding box center [471, 121] width 460 height 22
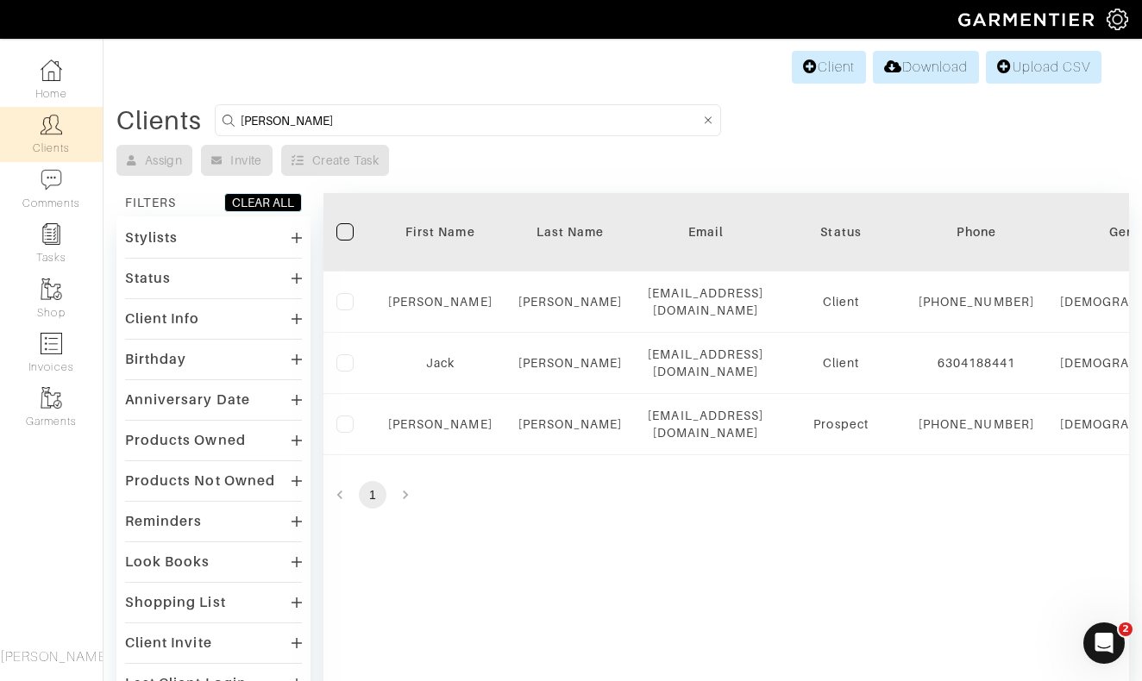
type input "Dylan"
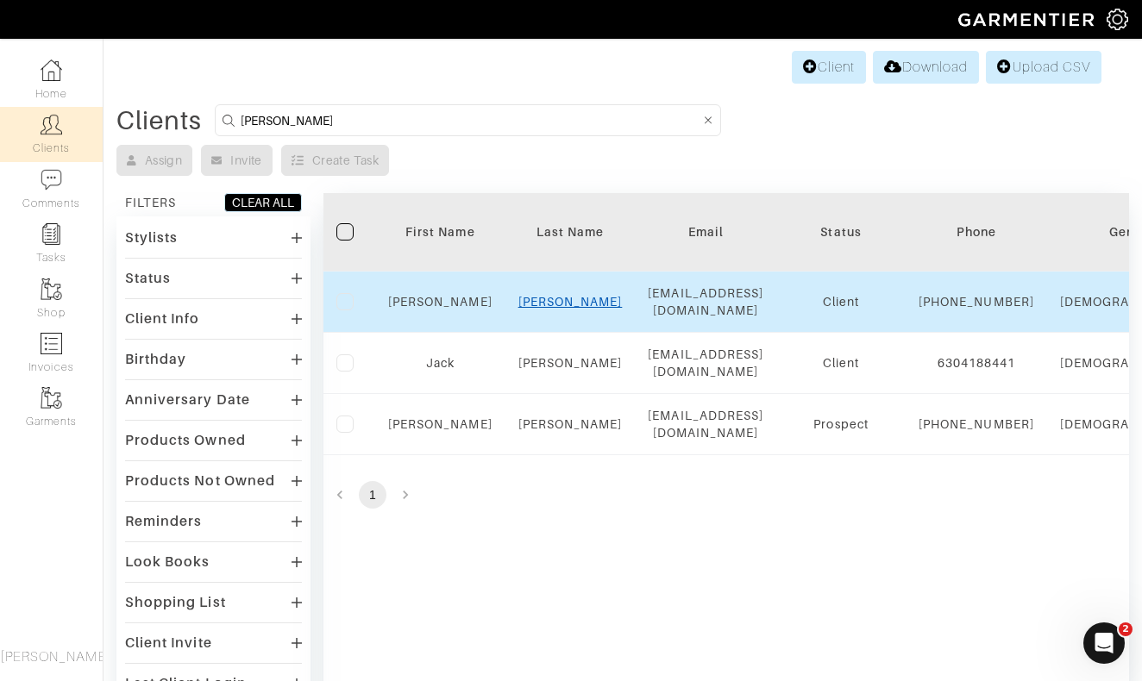
drag, startPoint x: 499, startPoint y: 121, endPoint x: 569, endPoint y: 303, distance: 194.9
click at [569, 303] on link "Muehlbauer" at bounding box center [570, 302] width 104 height 14
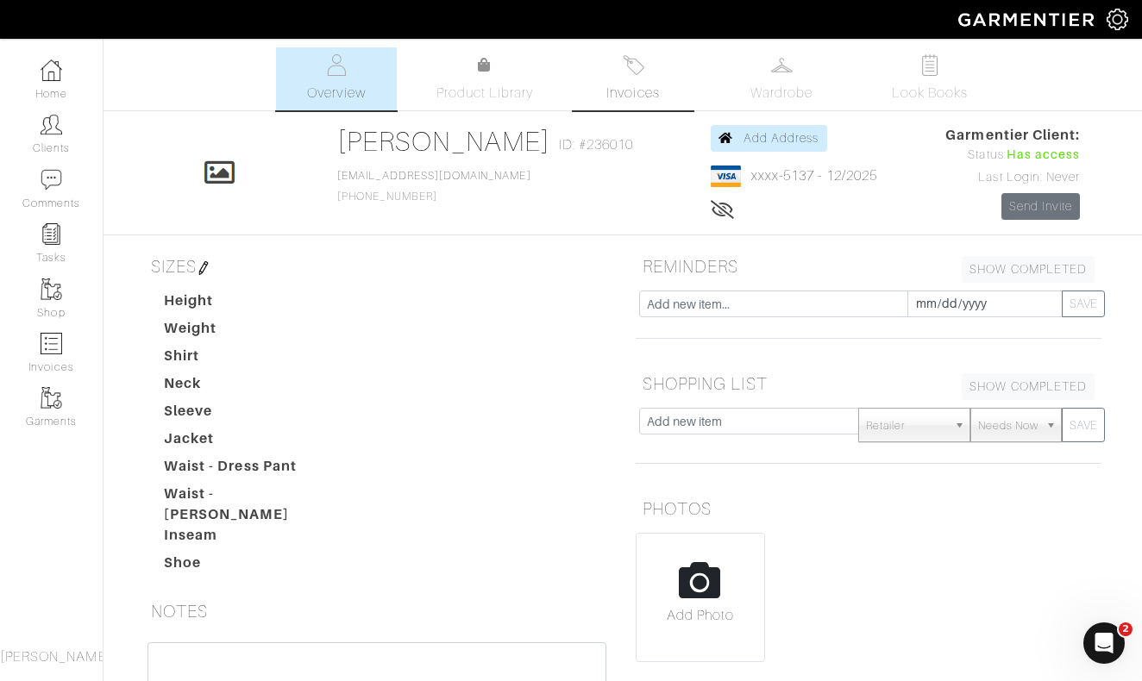
click at [654, 83] on span "Invoices" at bounding box center [632, 93] width 53 height 21
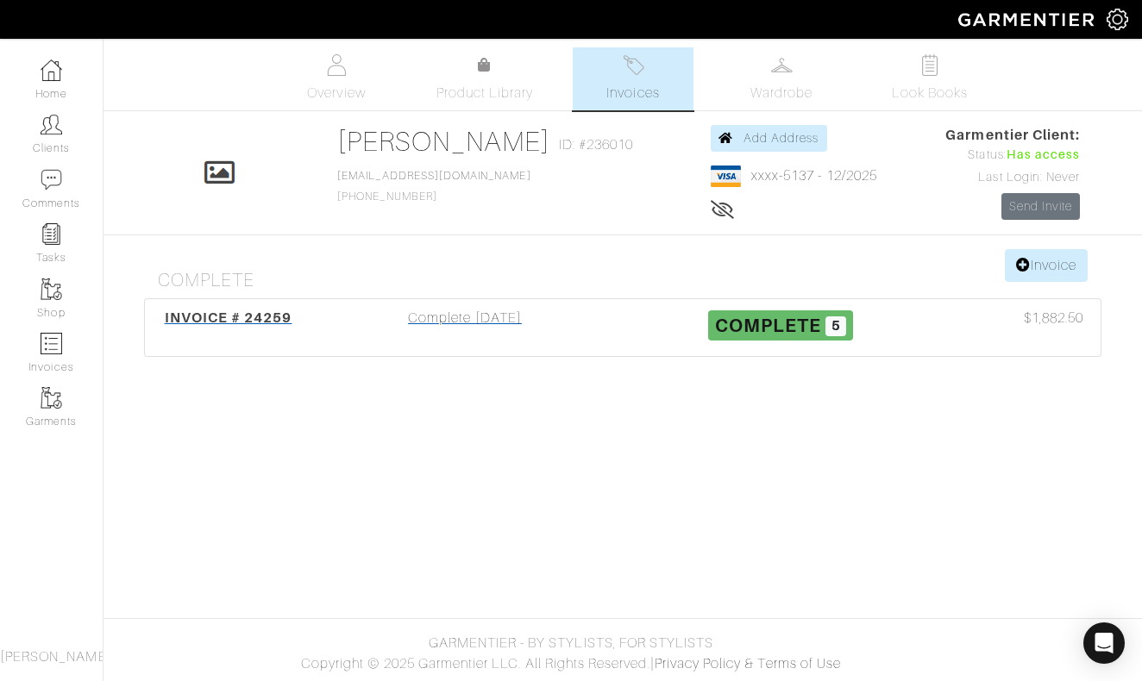
click at [496, 319] on div "Complete 08/11/25" at bounding box center [465, 328] width 316 height 40
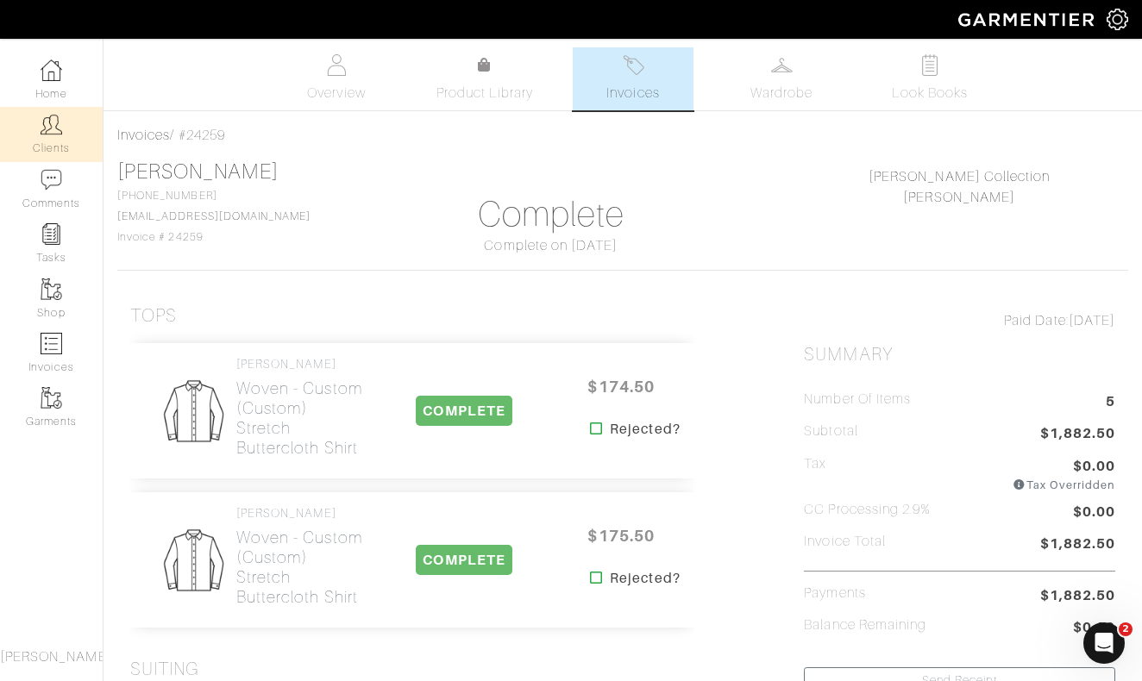
click at [69, 134] on link "Clients" at bounding box center [51, 134] width 103 height 54
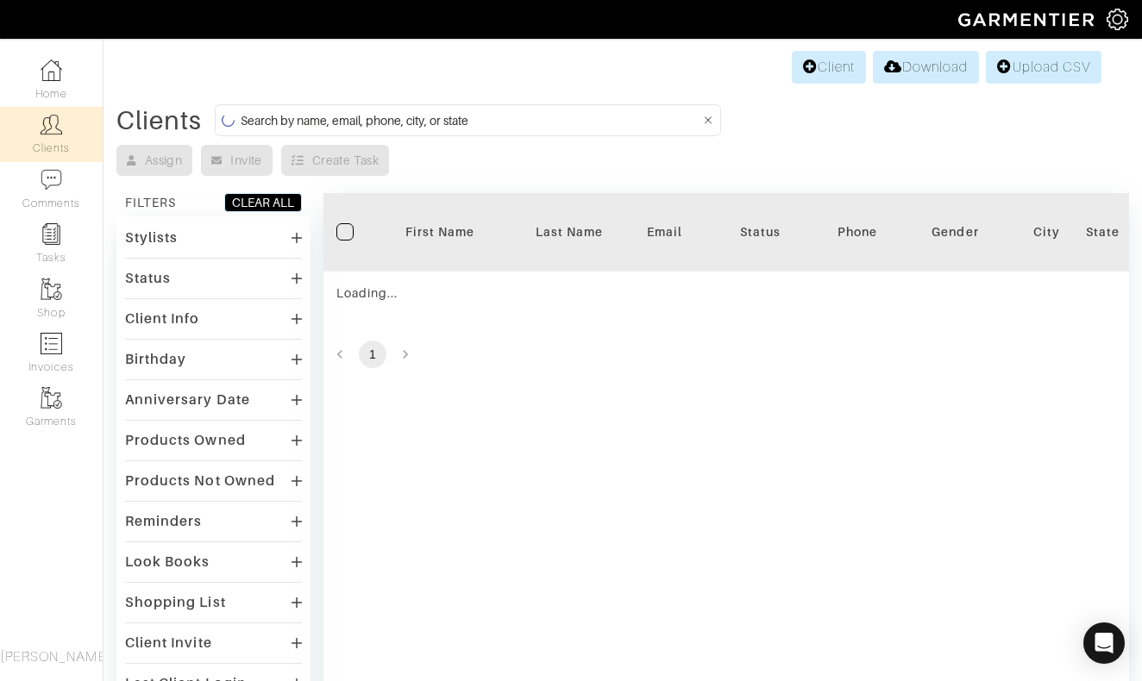
click at [532, 123] on input at bounding box center [471, 121] width 460 height 22
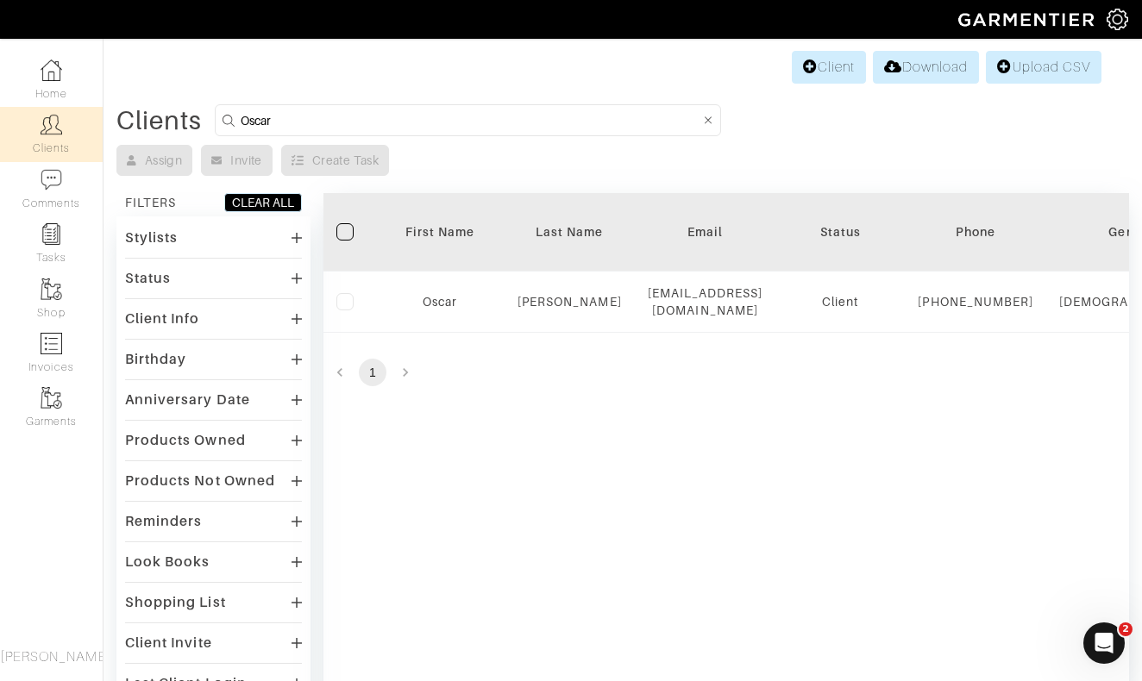
type input "Oscar"
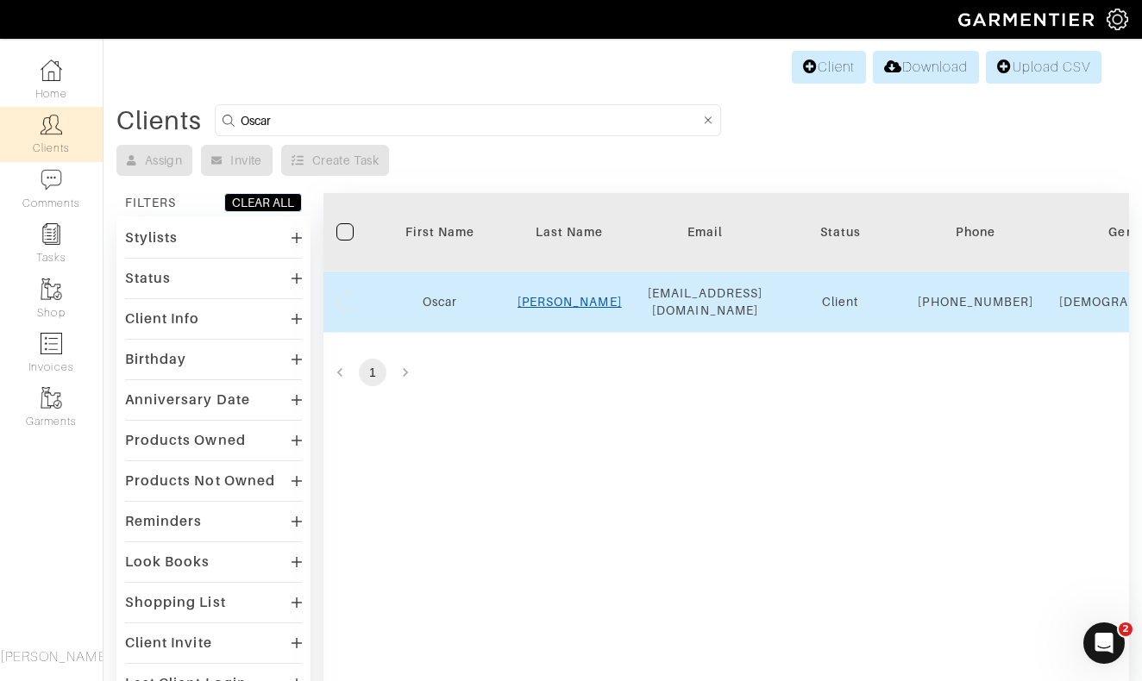
drag, startPoint x: 532, startPoint y: 122, endPoint x: 579, endPoint y: 310, distance: 193.0
click at [579, 309] on link "Romero" at bounding box center [569, 302] width 104 height 14
